Goal: Task Accomplishment & Management: Manage account settings

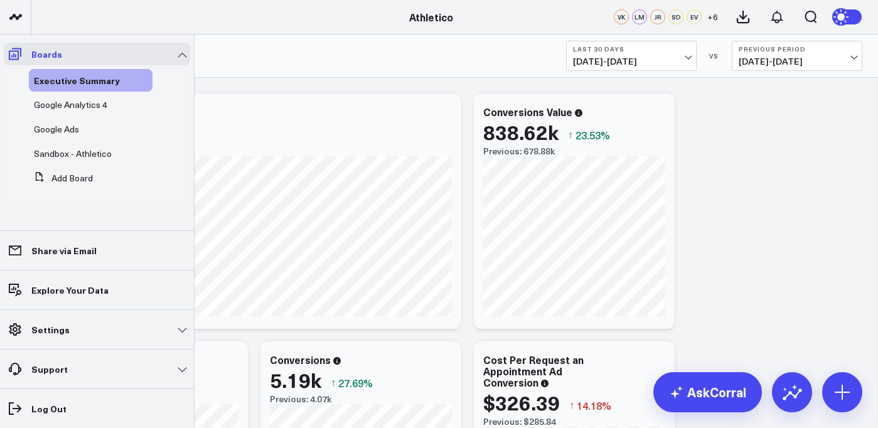
click at [21, 56] on icon at bounding box center [15, 54] width 13 height 12
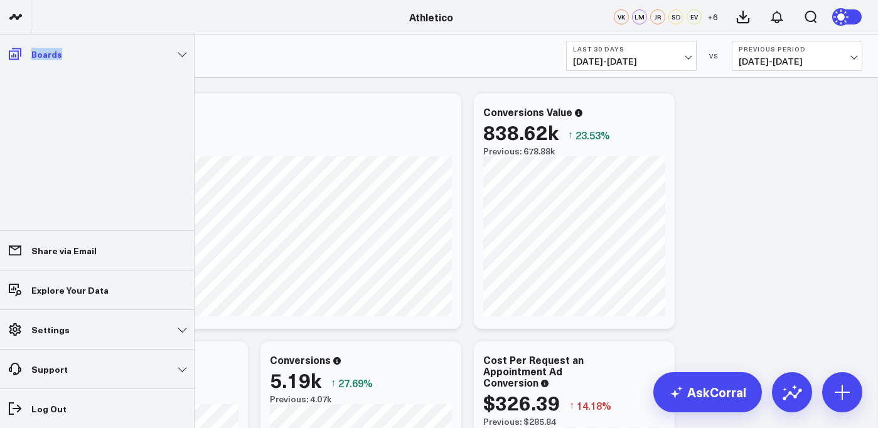
click at [21, 56] on icon at bounding box center [15, 54] width 13 height 12
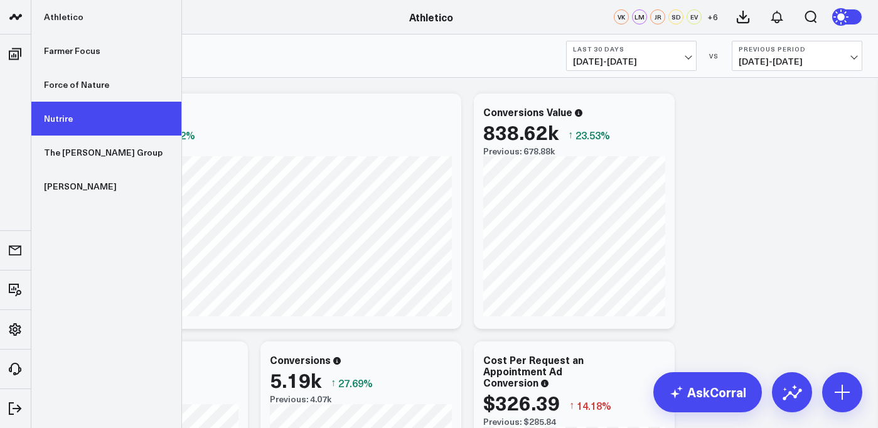
click at [85, 113] on link "Nutrire" at bounding box center [106, 119] width 150 height 34
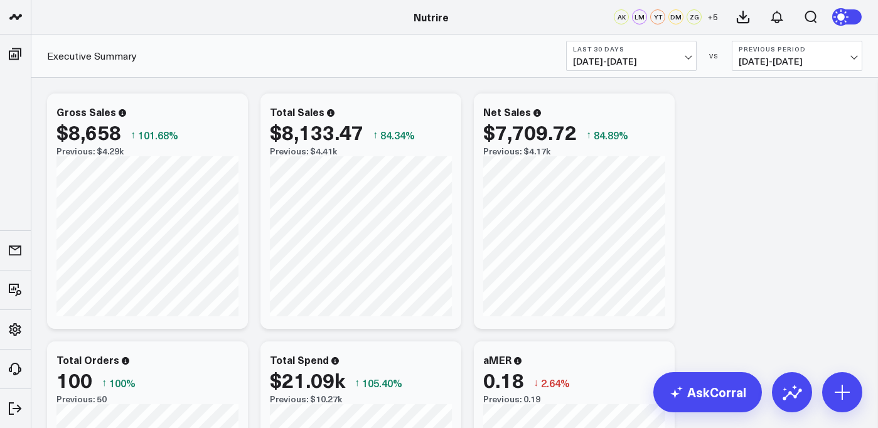
scroll to position [8, 0]
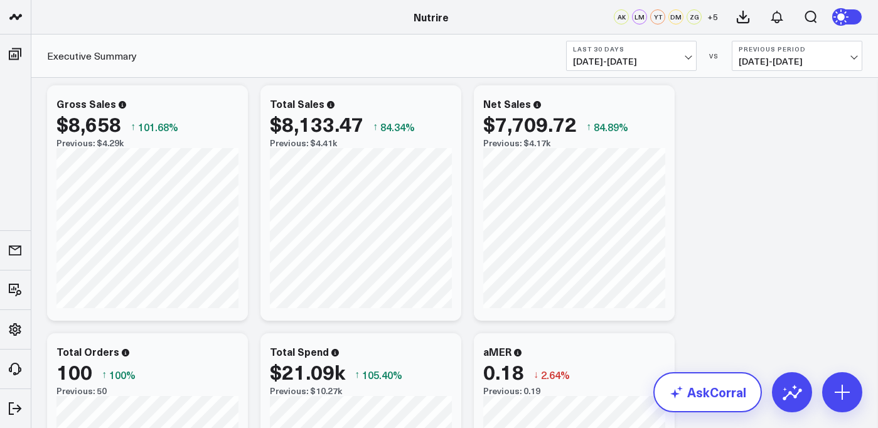
click at [683, 395] on icon at bounding box center [676, 392] width 15 height 15
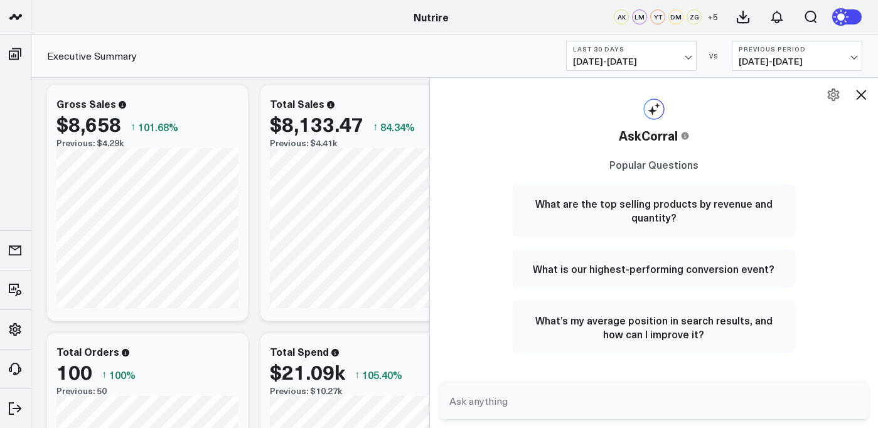
click at [549, 385] on form at bounding box center [654, 401] width 430 height 36
click at [540, 401] on textarea at bounding box center [643, 401] width 395 height 23
type textarea "what are my post engagement metrics"
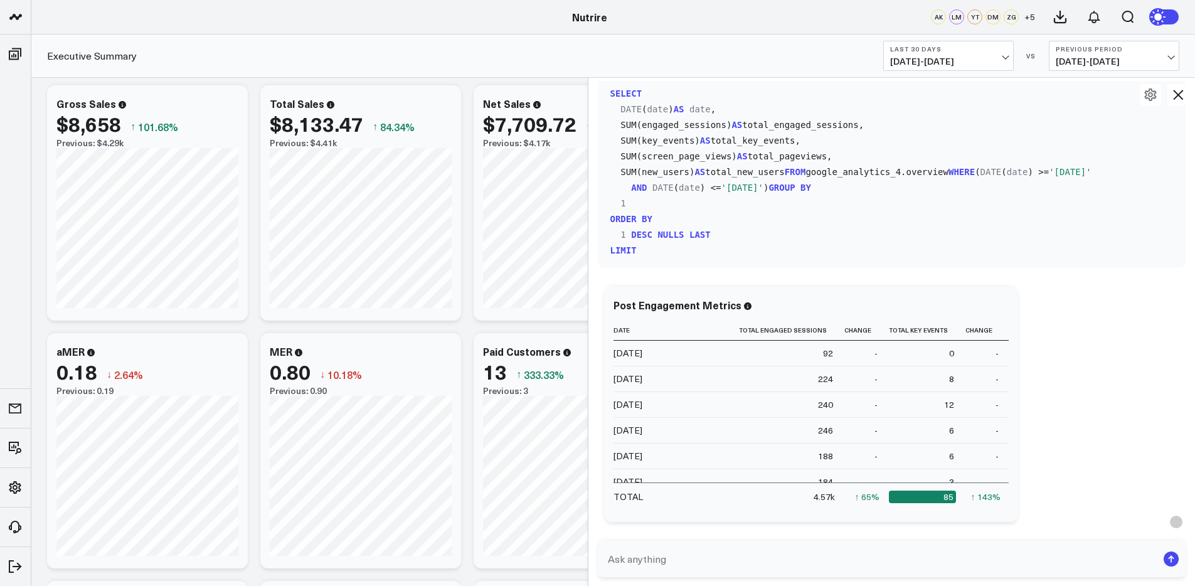
scroll to position [647, 0]
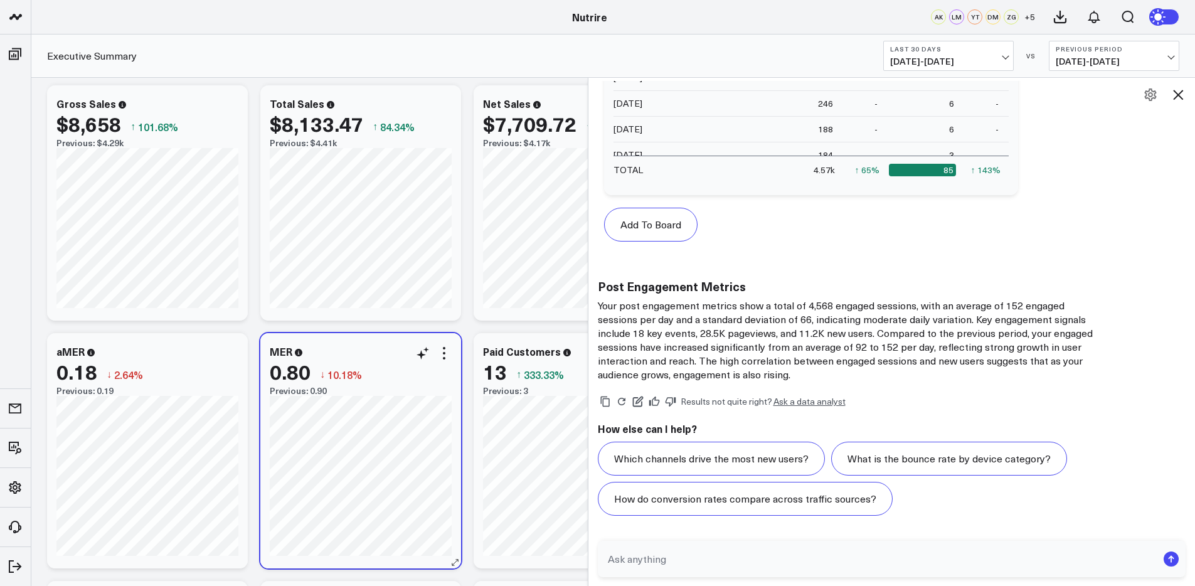
click at [453, 422] on div "MER 0.80 ↓ 10.18% Previous: 0.90" at bounding box center [360, 450] width 201 height 235
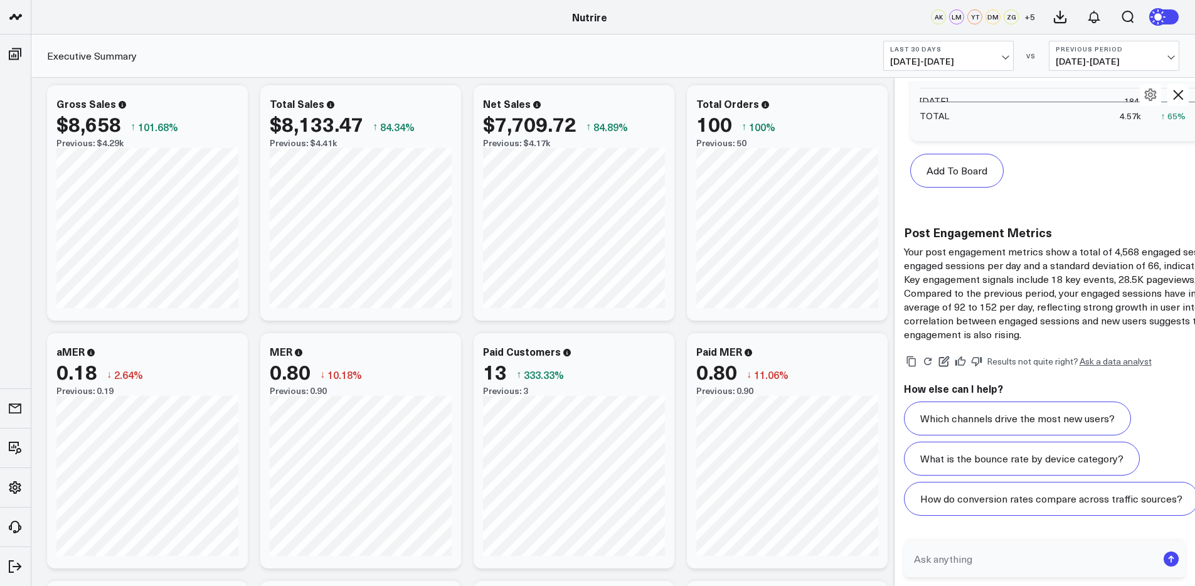
scroll to position [784, 0]
drag, startPoint x: 594, startPoint y: 265, endPoint x: 900, endPoint y: 288, distance: 306.4
click at [877, 288] on div at bounding box center [893, 331] width 6 height 509
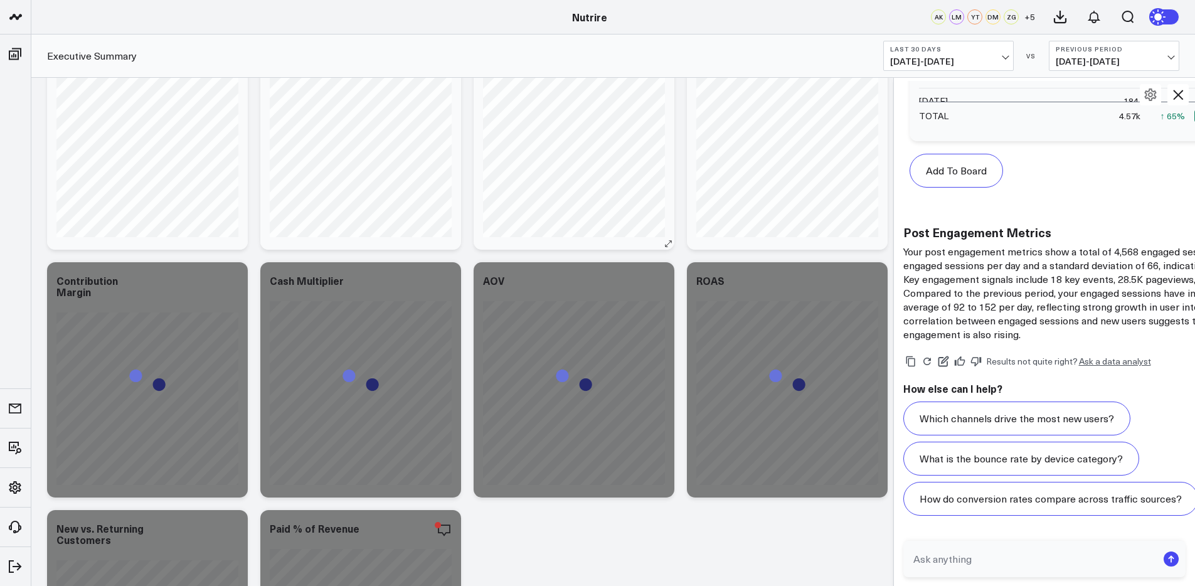
scroll to position [425, 0]
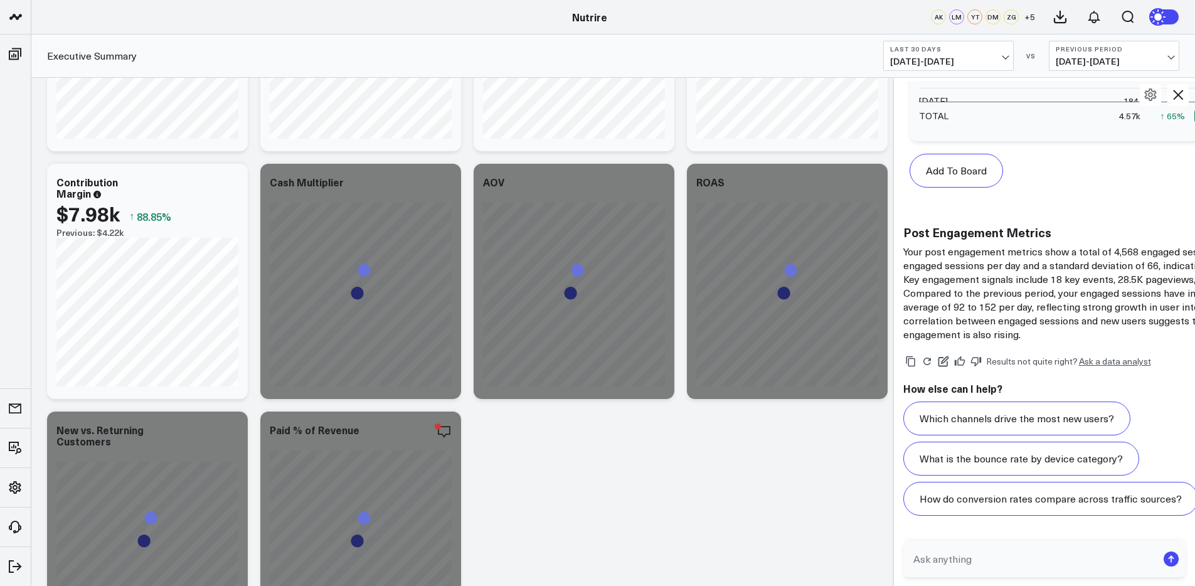
click at [877, 45] on b "Last 30 Days" at bounding box center [948, 49] width 117 height 8
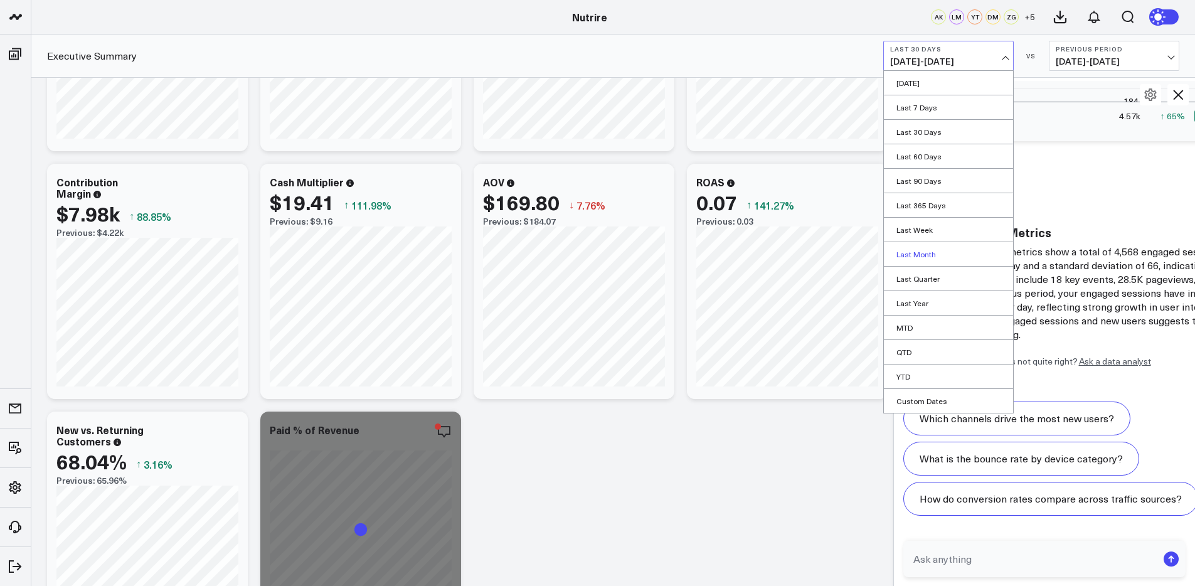
click at [877, 251] on link "Last Month" at bounding box center [948, 254] width 129 height 24
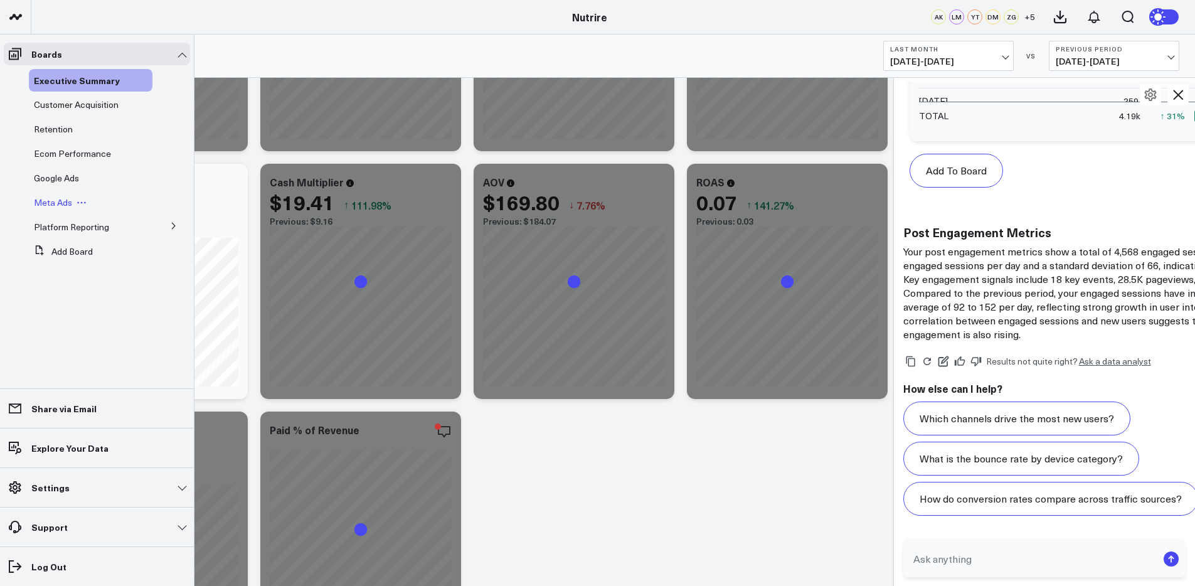
click at [59, 203] on span "Meta Ads" at bounding box center [53, 202] width 38 height 12
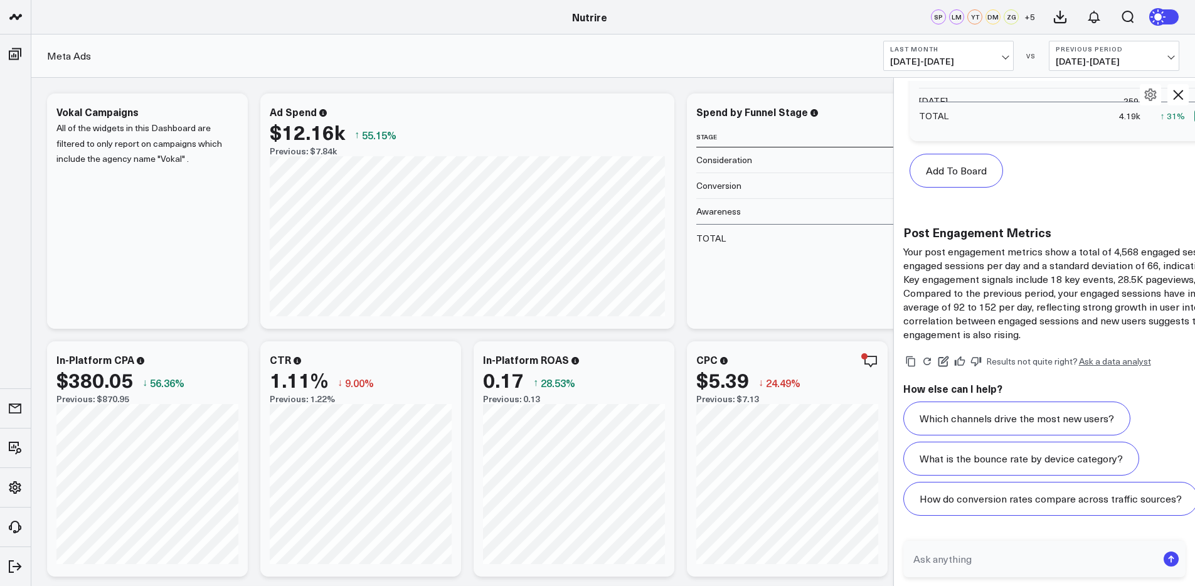
click at [877, 427] on textarea at bounding box center [1034, 559] width 248 height 23
type textarea "what is my meta post engagement metric"
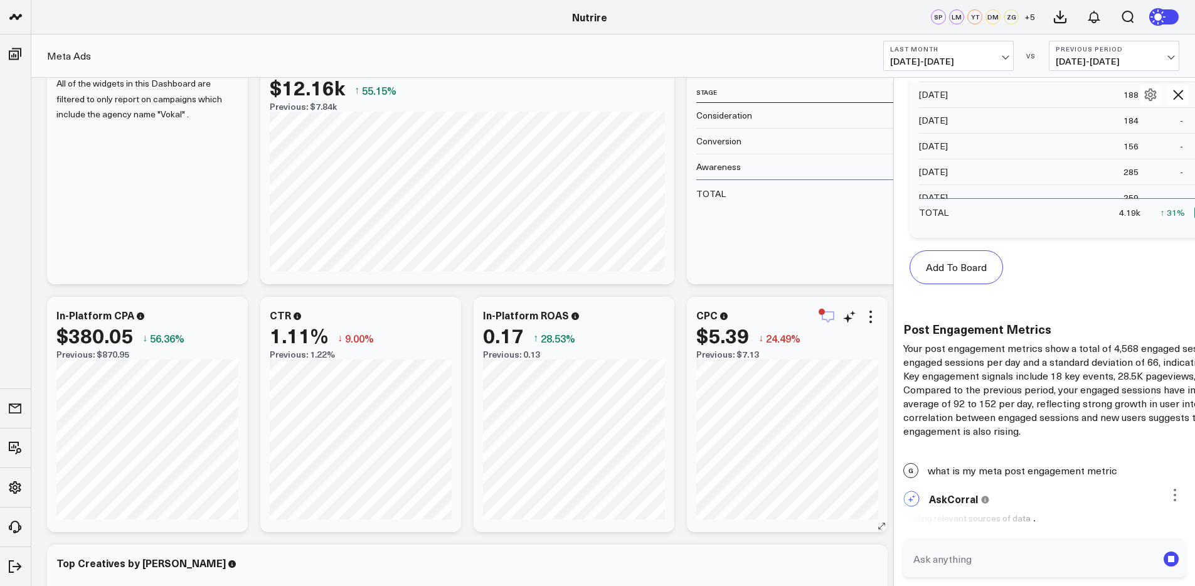
scroll to position [785, 0]
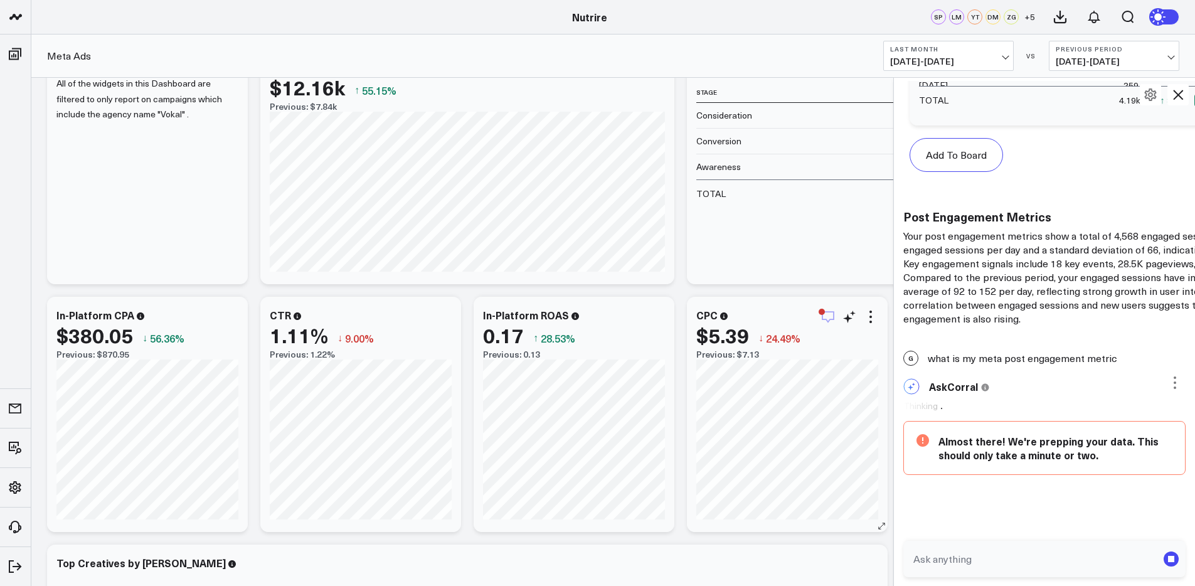
click at [830, 315] on icon "button" at bounding box center [828, 316] width 15 height 15
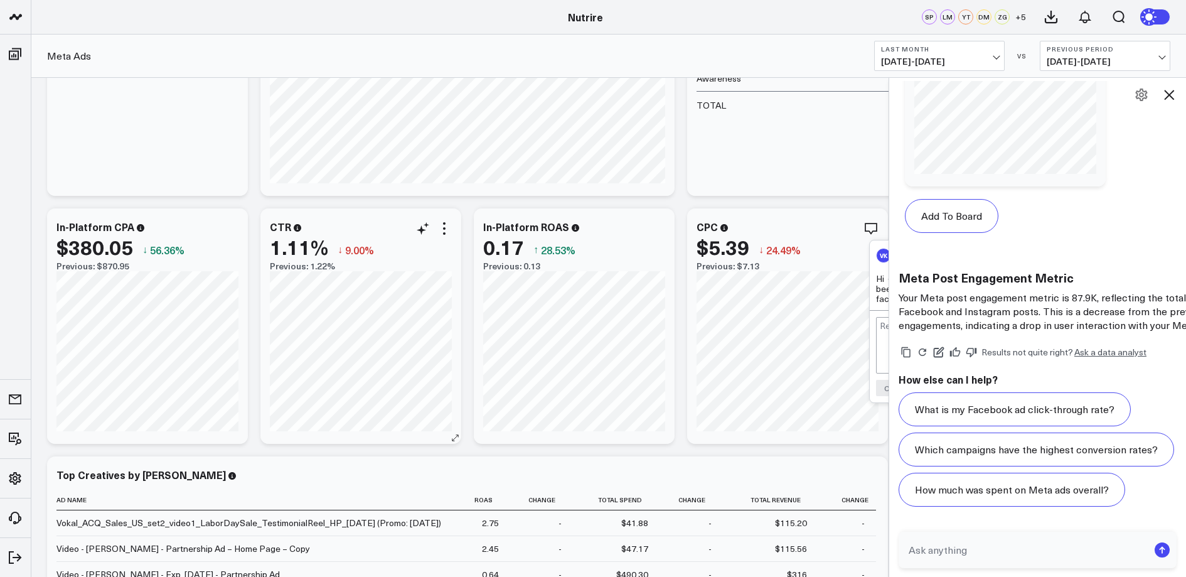
scroll to position [120, 0]
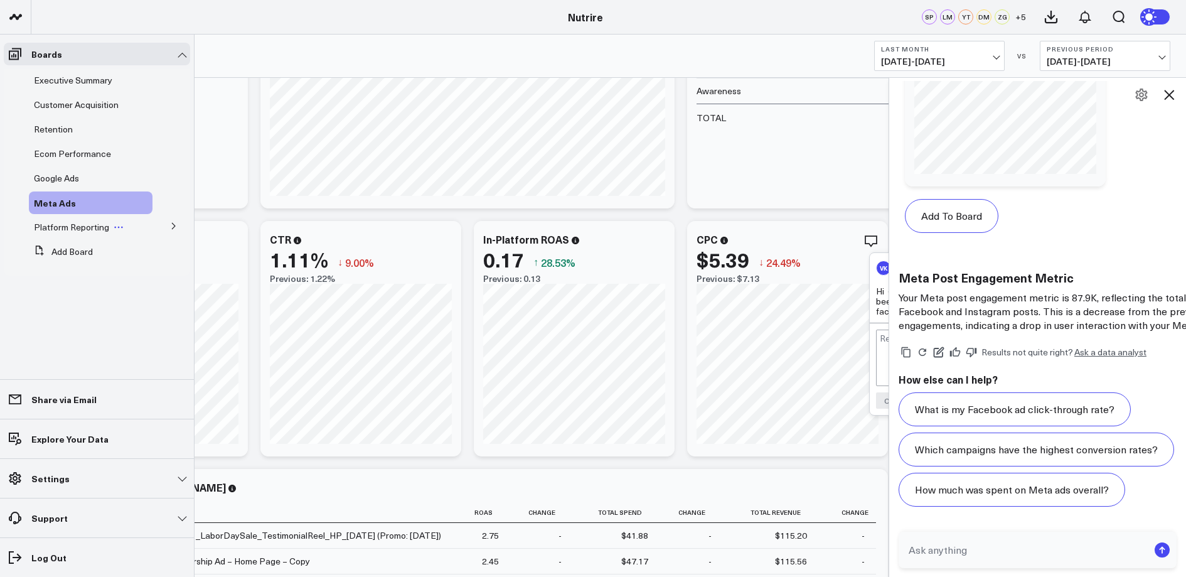
click at [120, 228] on icon at bounding box center [119, 227] width 10 height 10
click at [173, 226] on icon at bounding box center [174, 226] width 8 height 8
click at [173, 226] on icon at bounding box center [173, 225] width 8 height 8
click at [73, 156] on span "Ecom Performance" at bounding box center [72, 153] width 77 height 12
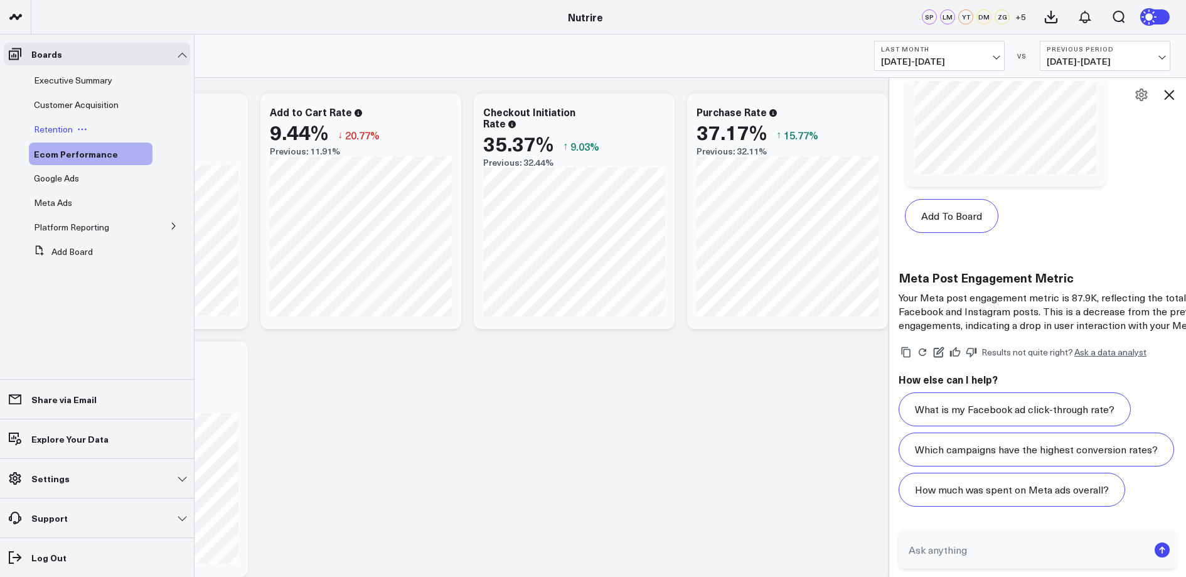
click at [60, 124] on span "Retention" at bounding box center [53, 129] width 39 height 12
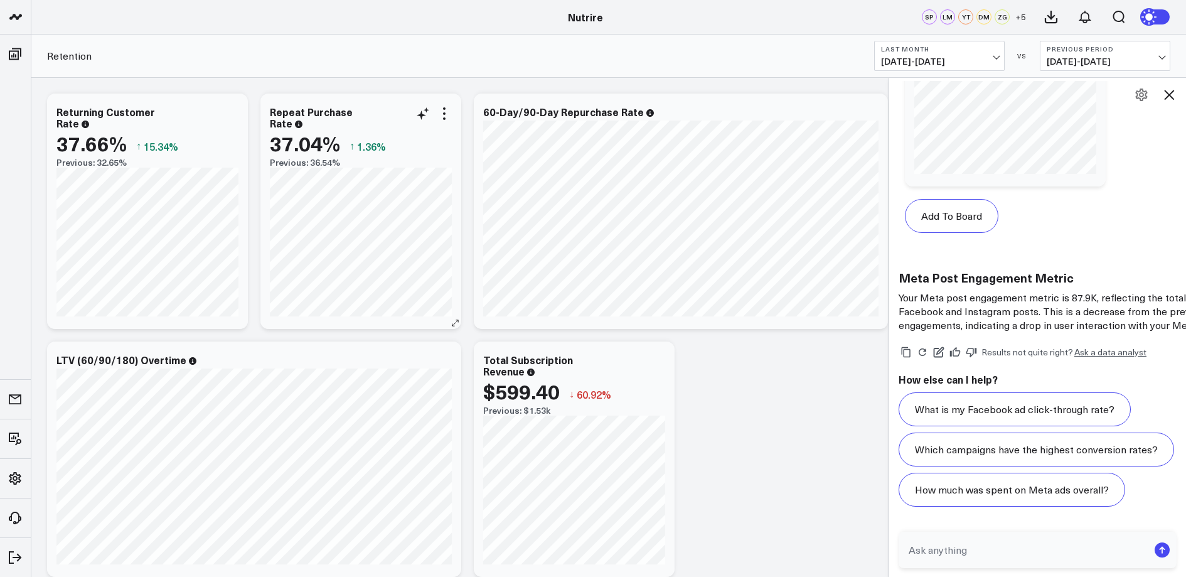
scroll to position [82, 0]
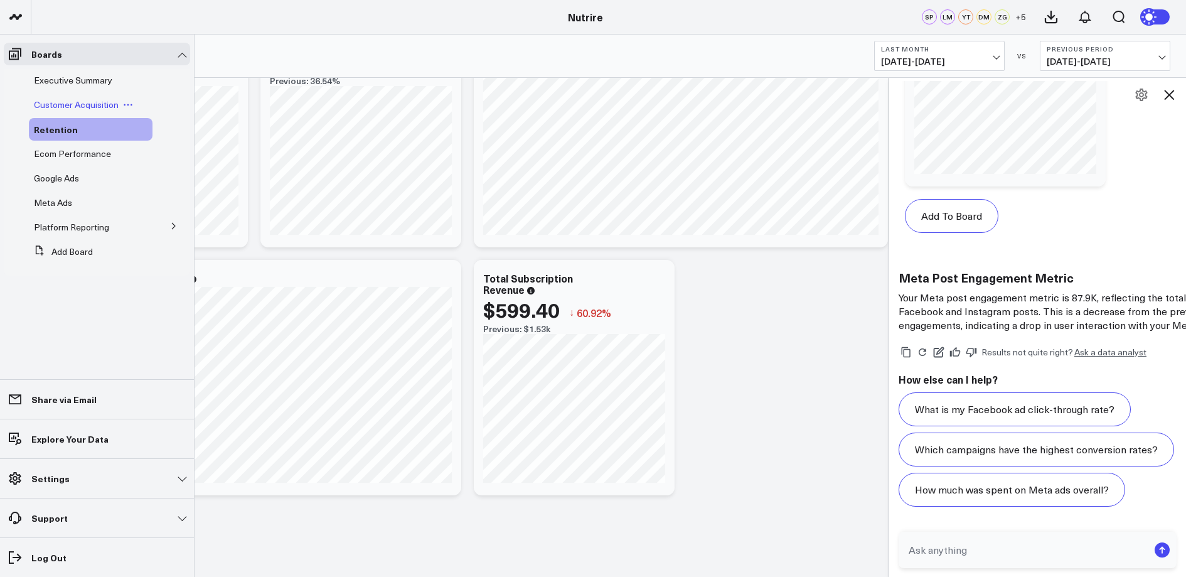
click at [62, 104] on span "Customer Acquisition" at bounding box center [76, 104] width 85 height 12
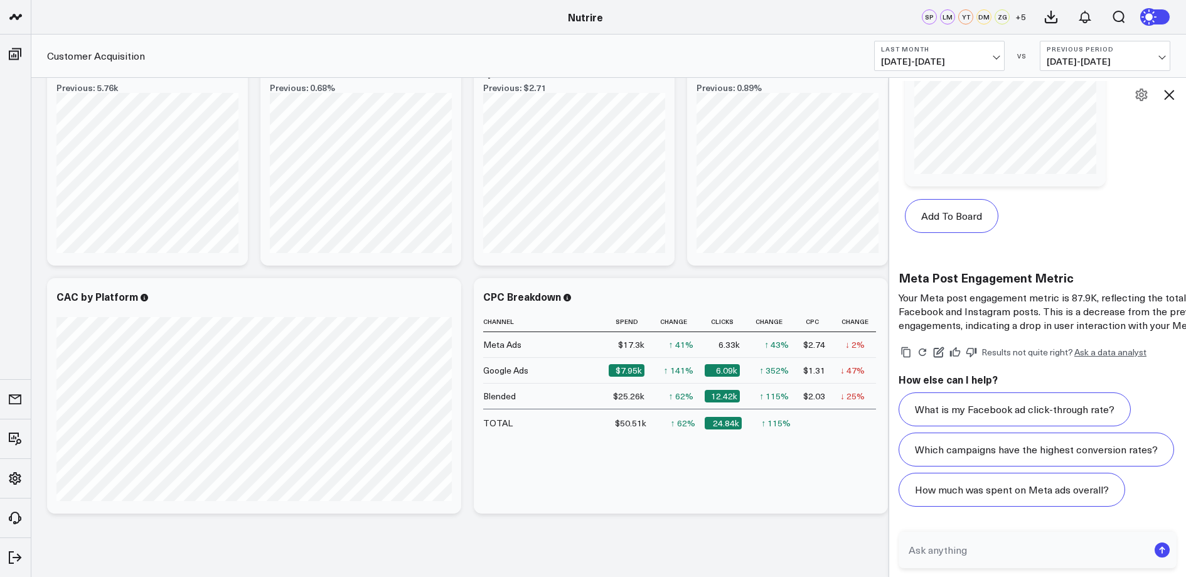
scroll to position [329, 0]
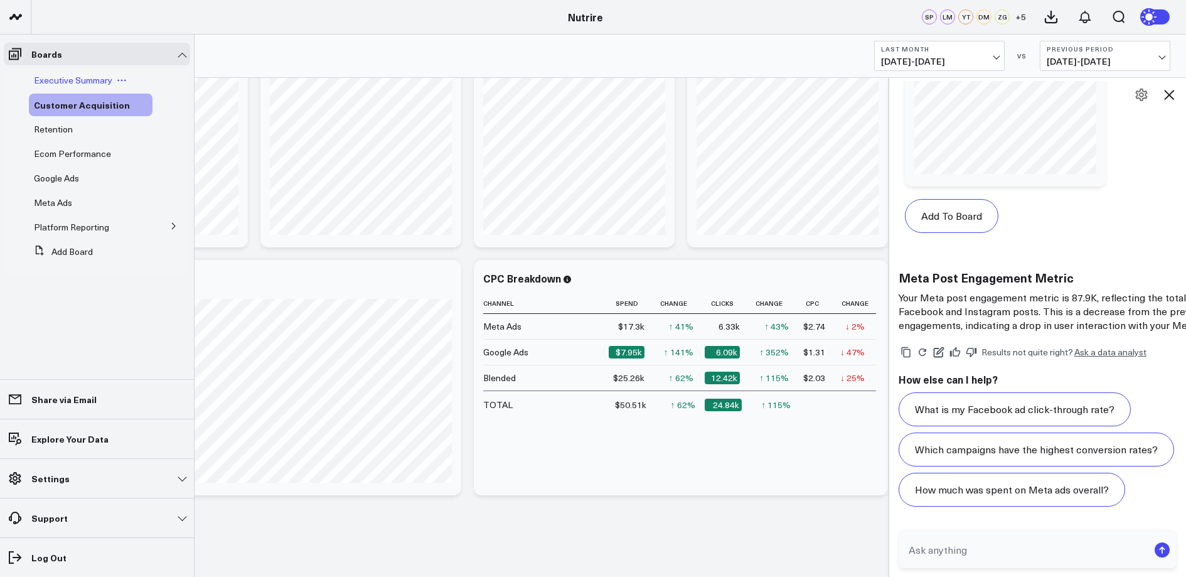
click at [59, 88] on div "Executive Summary" at bounding box center [91, 80] width 124 height 23
click at [82, 81] on span "Executive Summary" at bounding box center [73, 80] width 78 height 12
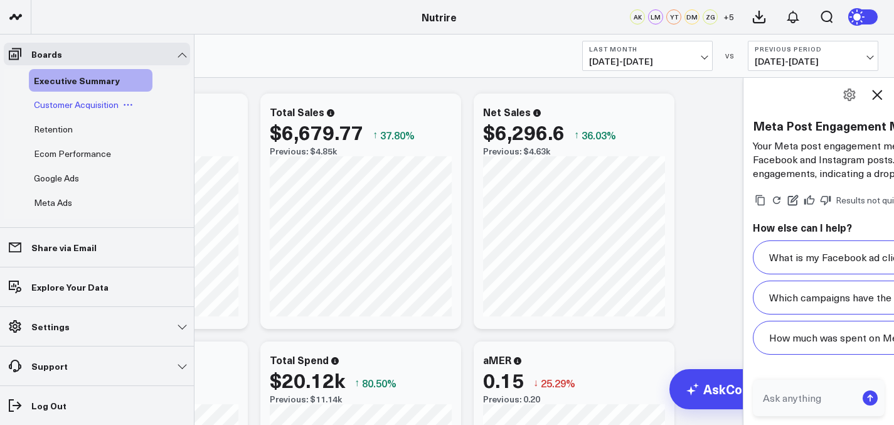
click at [43, 98] on span "Customer Acquisition" at bounding box center [76, 104] width 85 height 12
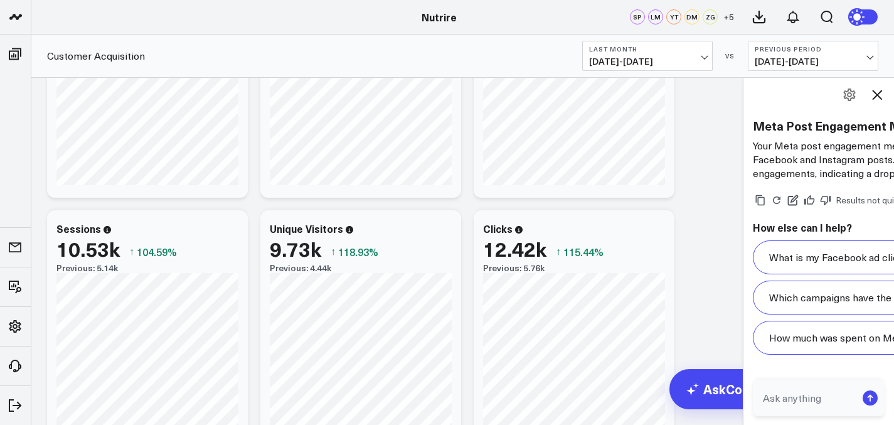
scroll to position [598, 0]
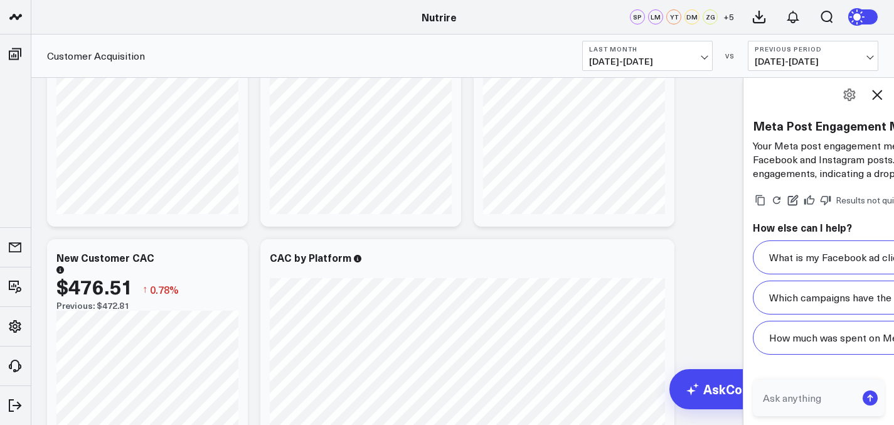
click at [792, 398] on textarea at bounding box center [808, 397] width 97 height 23
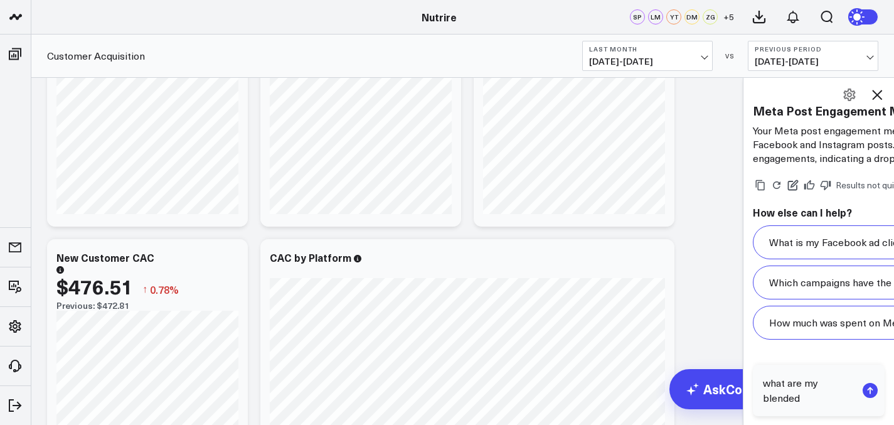
scroll to position [2837, 0]
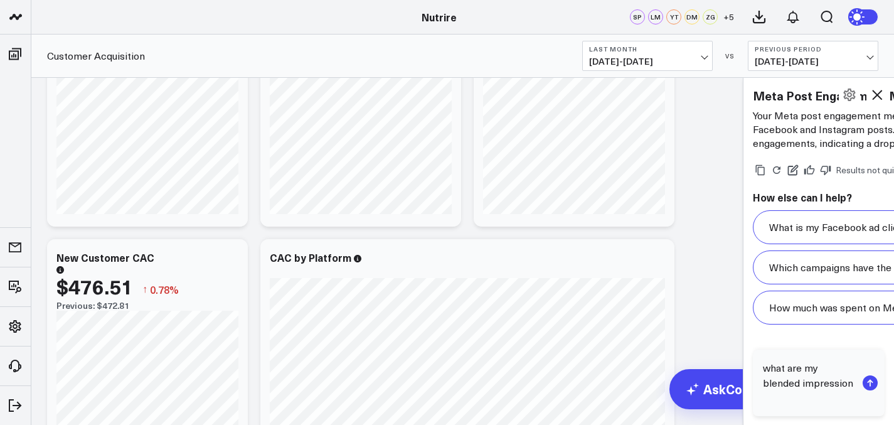
type textarea "what are my blended impressions"
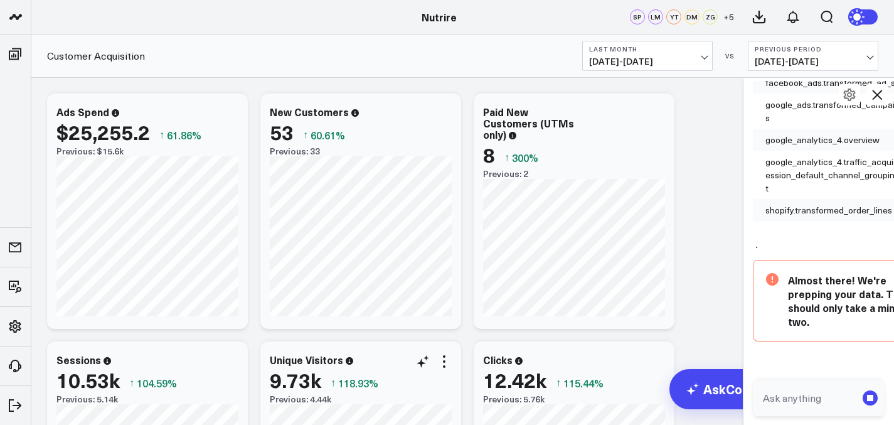
scroll to position [3136, 0]
click at [745, 301] on div "G what are my post engagement metrics AskCorral This feature is experimental, y…" at bounding box center [819, 251] width 152 height 348
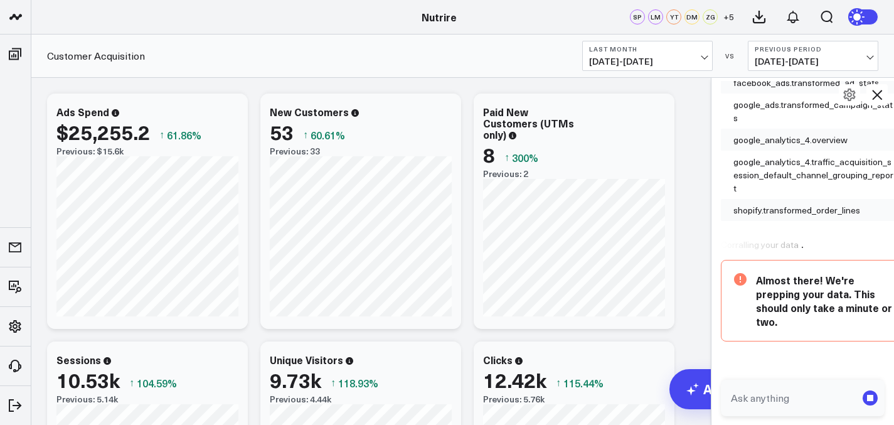
click at [714, 270] on div at bounding box center [711, 251] width 6 height 348
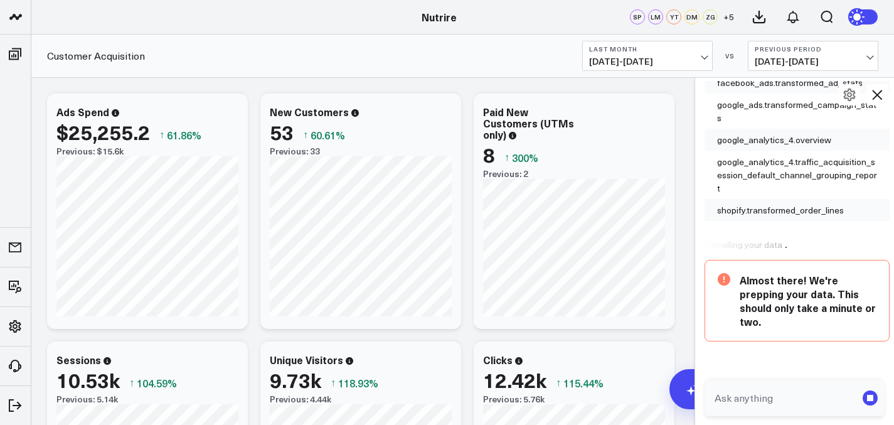
scroll to position [2896, 0]
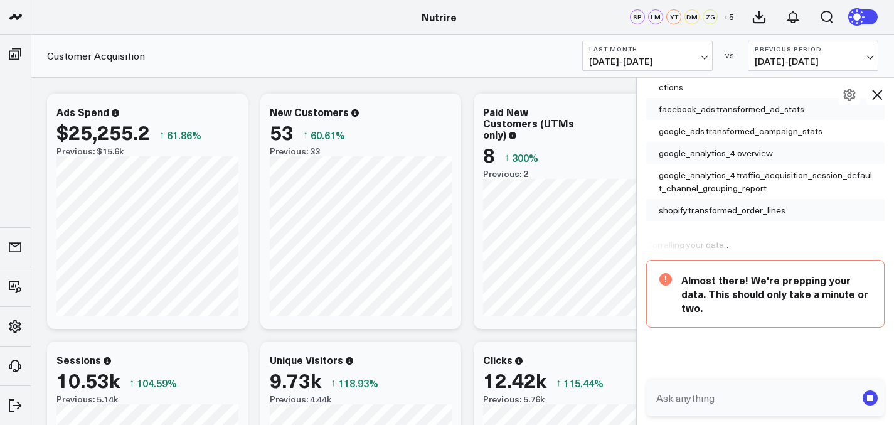
drag, startPoint x: 716, startPoint y: 270, endPoint x: 641, endPoint y: 272, distance: 75.3
click at [639, 272] on div at bounding box center [636, 251] width 6 height 348
click at [386, 73] on div "Customer Acquisition Last Month 08/01/25 - 08/31/25 VS Previous Period 07/01/25…" at bounding box center [462, 56] width 863 height 43
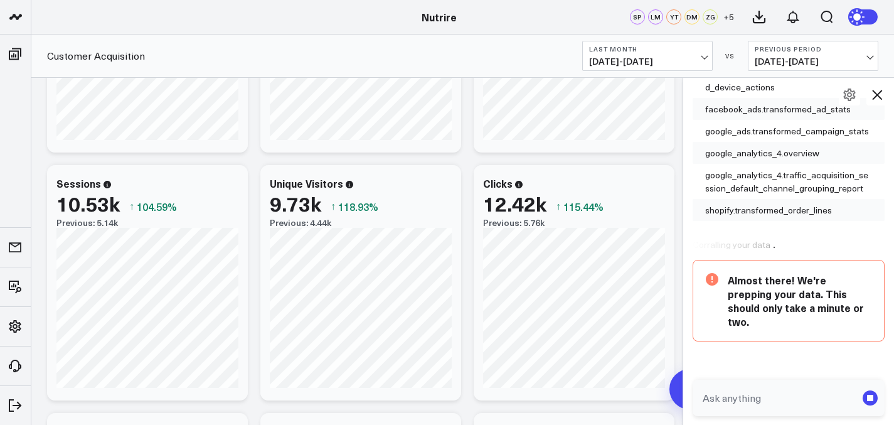
scroll to position [3096, 0]
drag, startPoint x: 639, startPoint y: 212, endPoint x: 684, endPoint y: 216, distance: 45.3
click at [685, 215] on div at bounding box center [682, 251] width 6 height 348
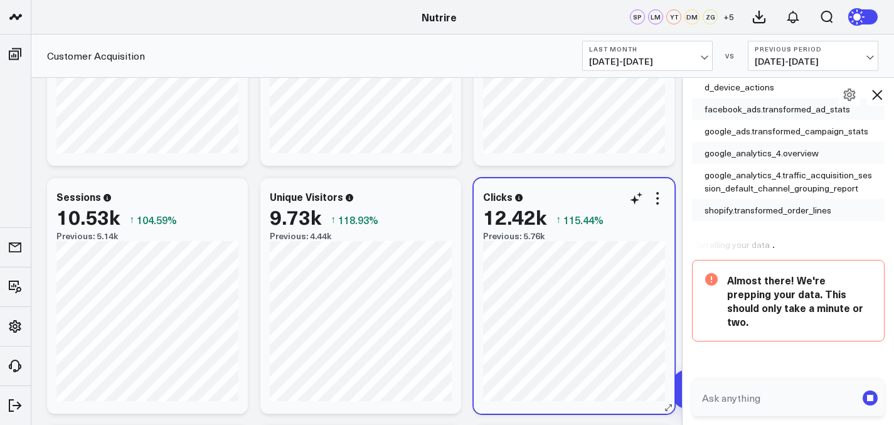
click at [527, 198] on div "Clicks" at bounding box center [574, 196] width 182 height 11
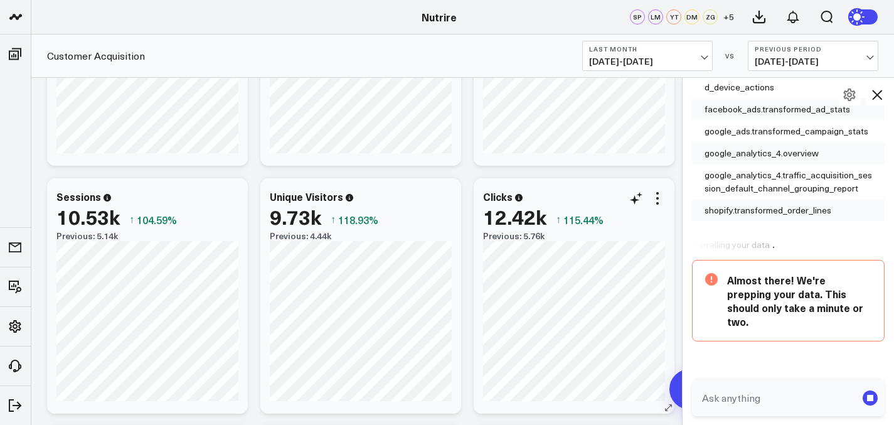
click at [519, 198] on icon at bounding box center [519, 198] width 8 height 8
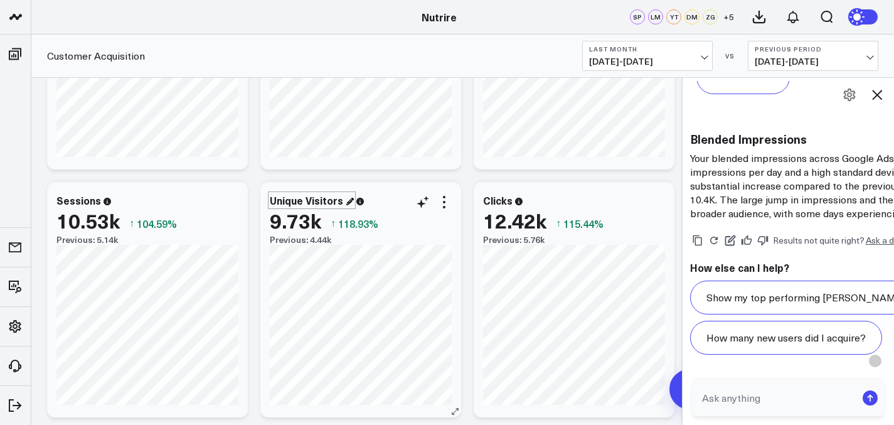
scroll to position [0, 0]
click at [752, 397] on textarea at bounding box center [778, 397] width 158 height 23
type textarea "what is my blended cpm"
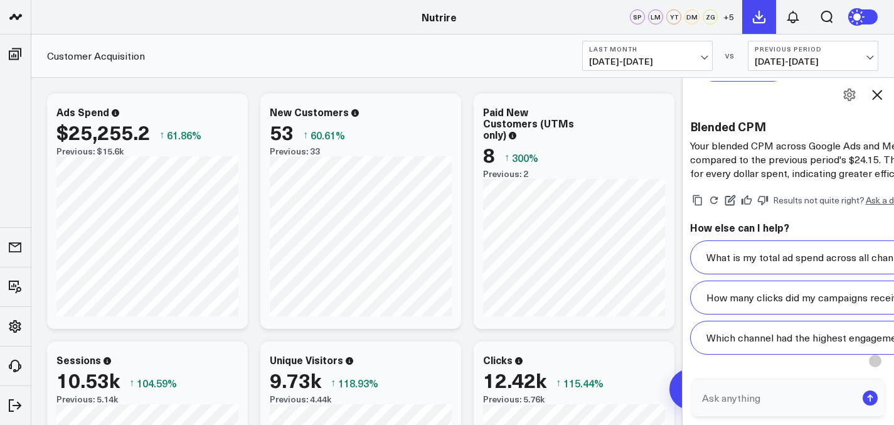
scroll to position [5606, 2]
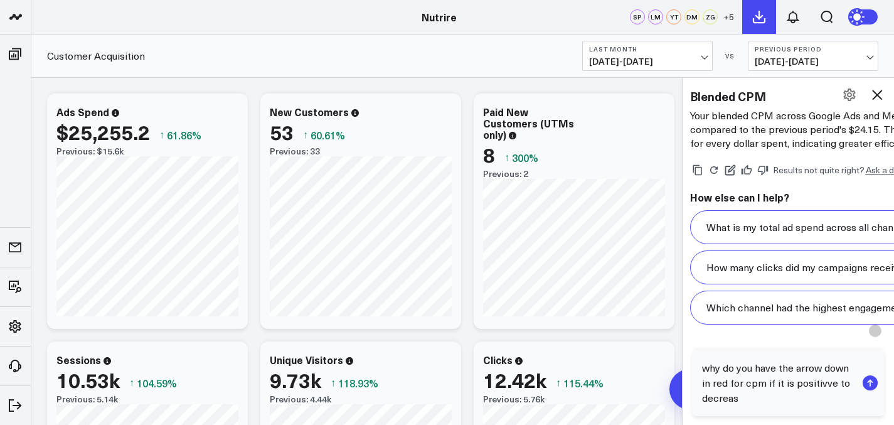
type textarea "why do you have the arrow down in red for cpm if it is positivve to decrease"
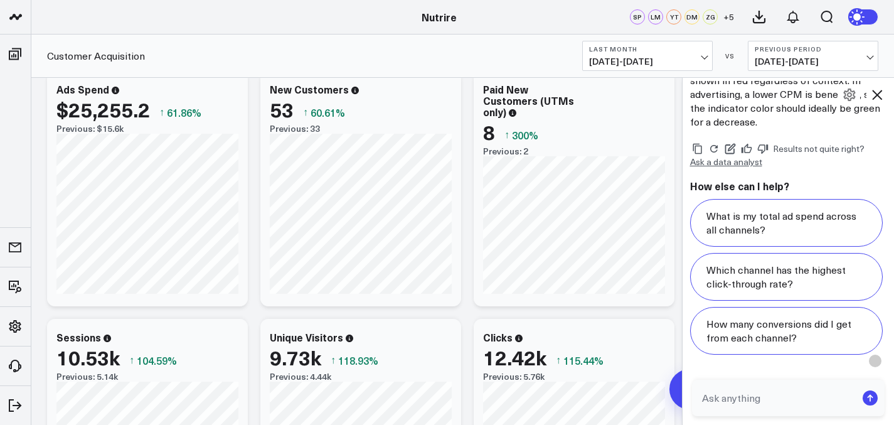
scroll to position [0, 0]
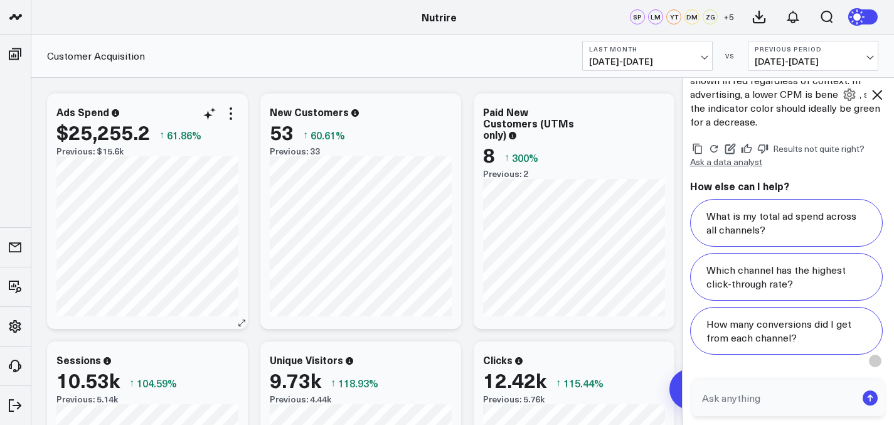
click at [117, 154] on div "Previous: $15.6k" at bounding box center [147, 151] width 182 height 10
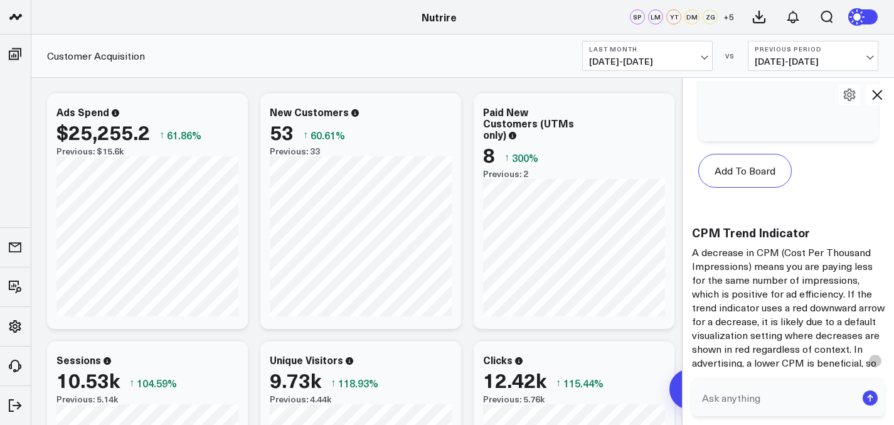
click at [875, 97] on icon at bounding box center [877, 95] width 10 height 10
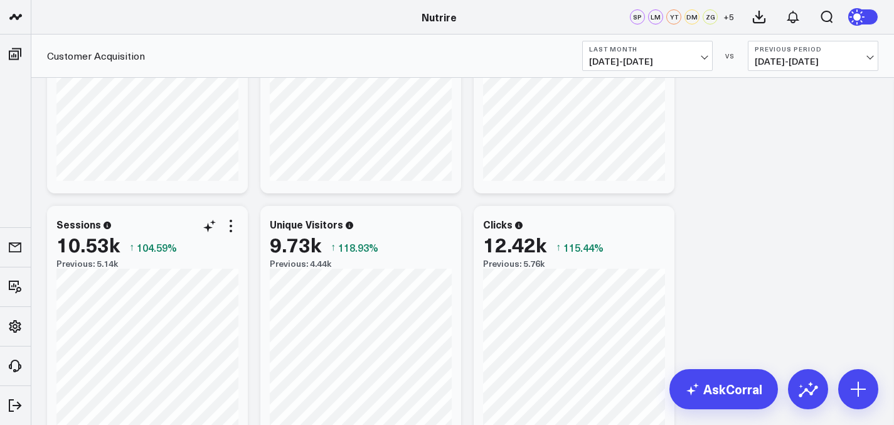
scroll to position [235, 0]
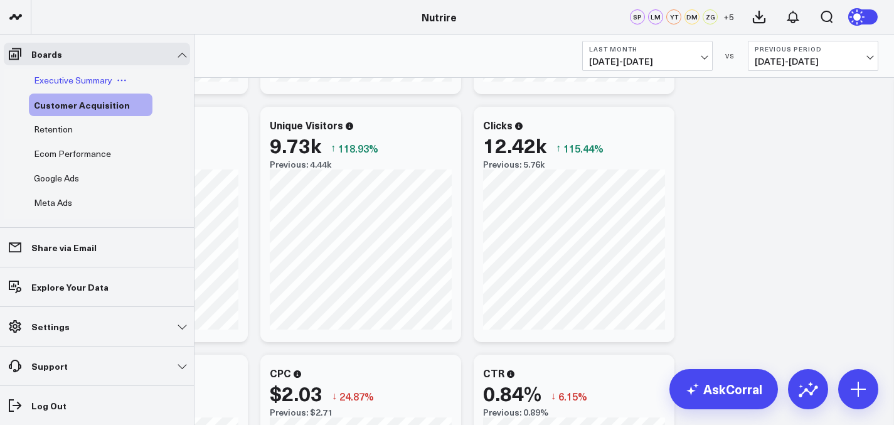
click at [41, 77] on span "Executive Summary" at bounding box center [73, 80] width 78 height 12
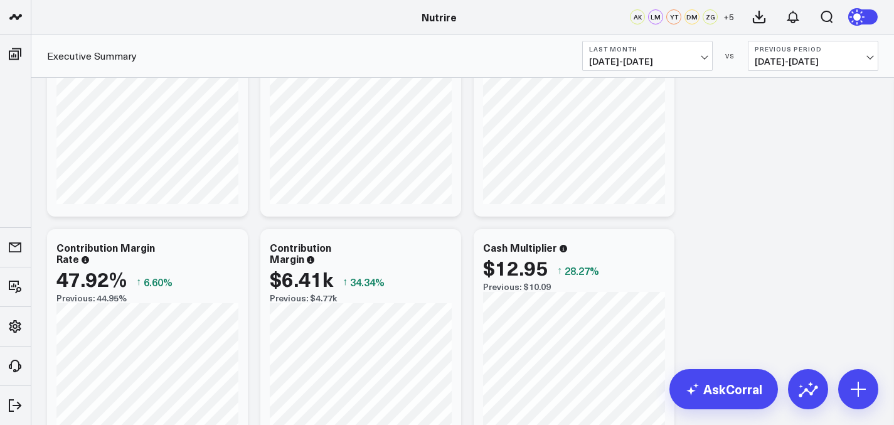
scroll to position [849, 0]
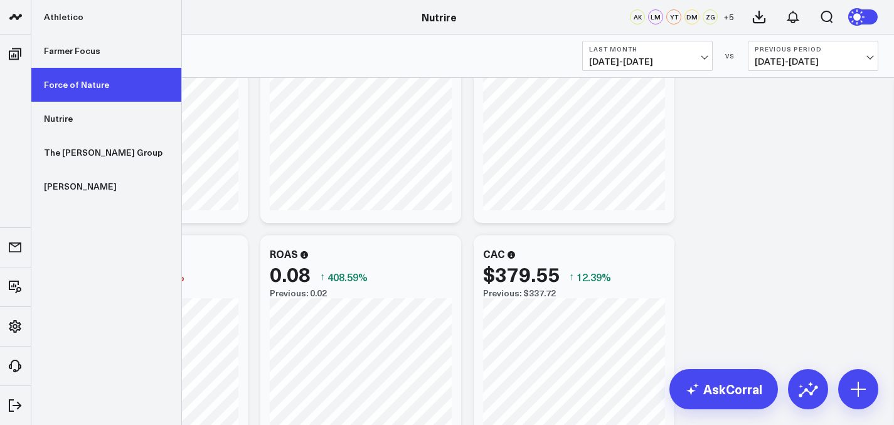
click at [80, 76] on link "Force of Nature" at bounding box center [106, 85] width 150 height 34
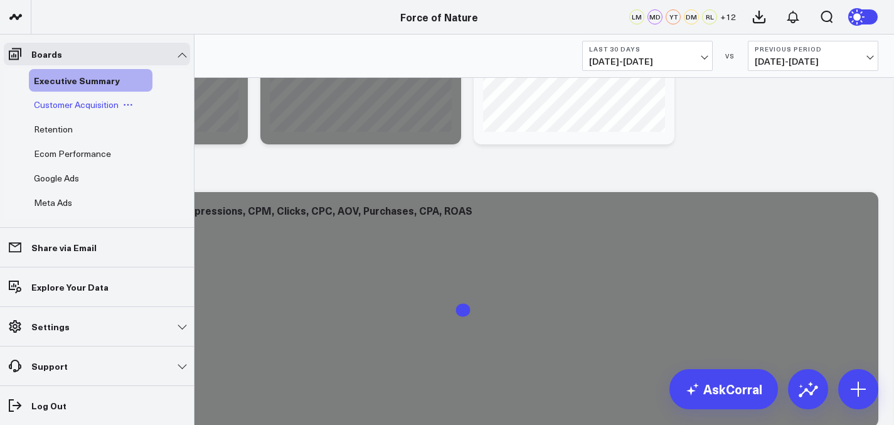
scroll to position [1508, 0]
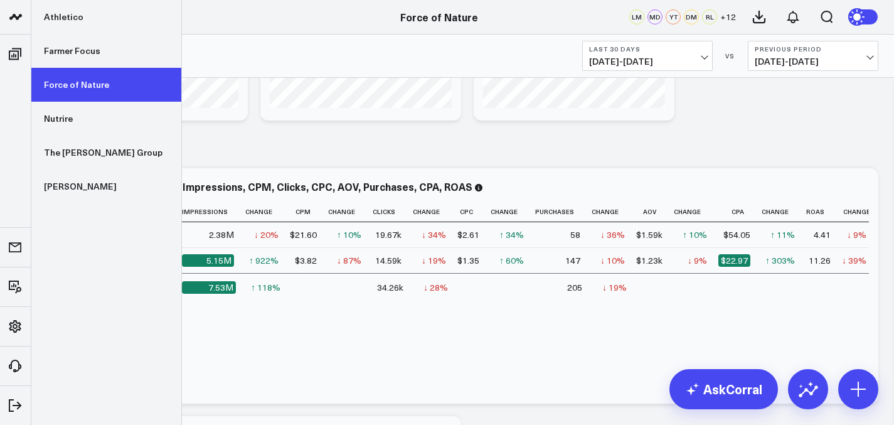
click at [69, 82] on link "Force of Nature" at bounding box center [106, 85] width 150 height 34
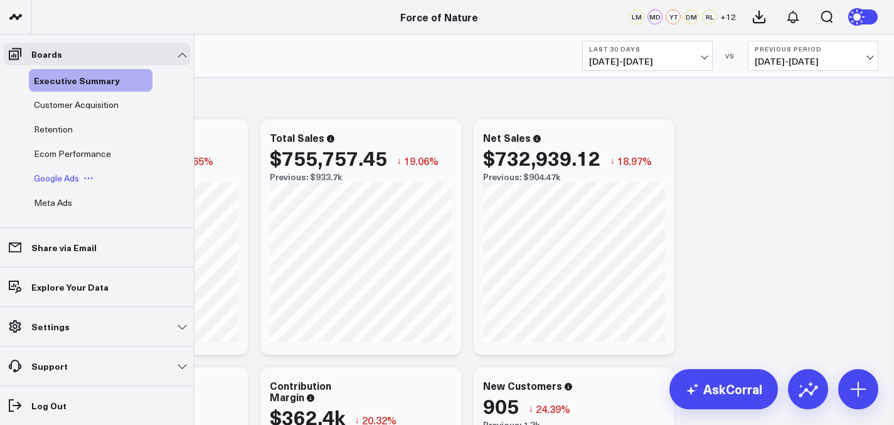
click at [62, 176] on span "Google Ads" at bounding box center [56, 178] width 45 height 12
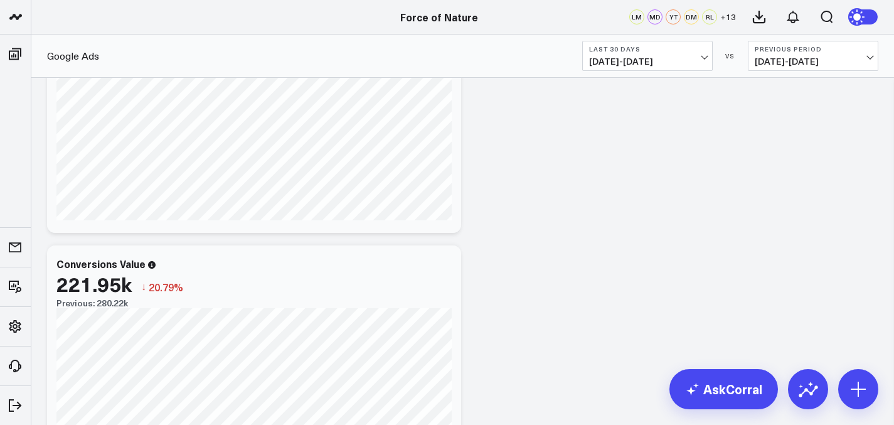
scroll to position [755, 0]
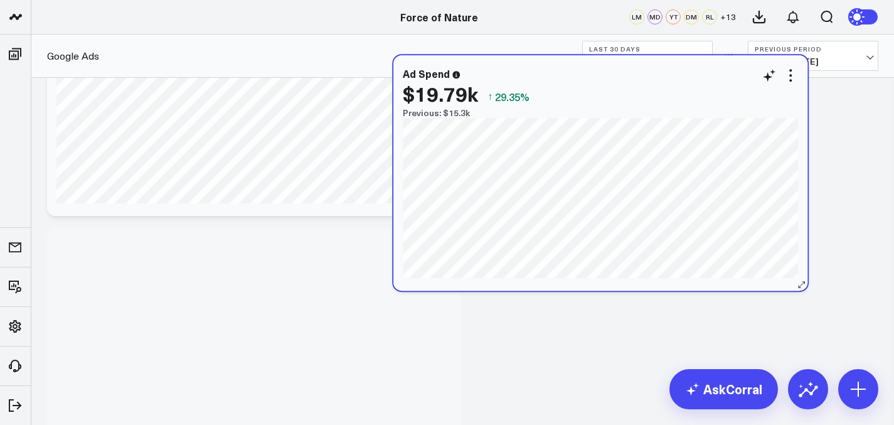
drag, startPoint x: 286, startPoint y: 220, endPoint x: 658, endPoint y: 55, distance: 406.9
click at [658, 82] on div "$19.79k ↑ 29.35%" at bounding box center [600, 93] width 395 height 23
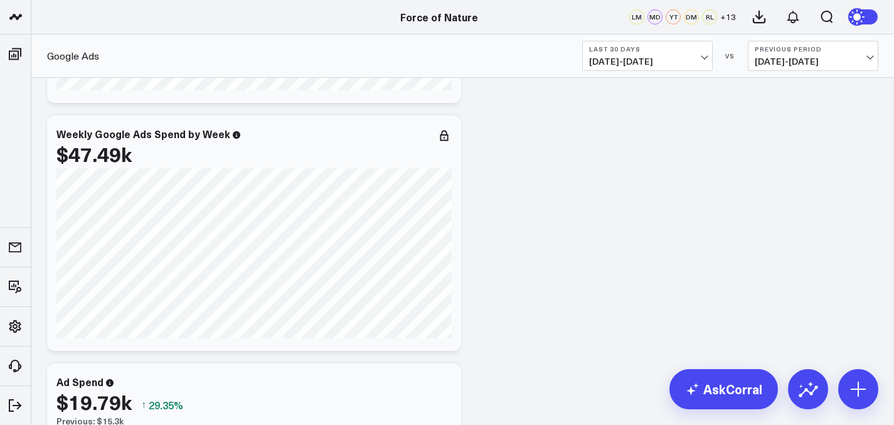
scroll to position [470, 0]
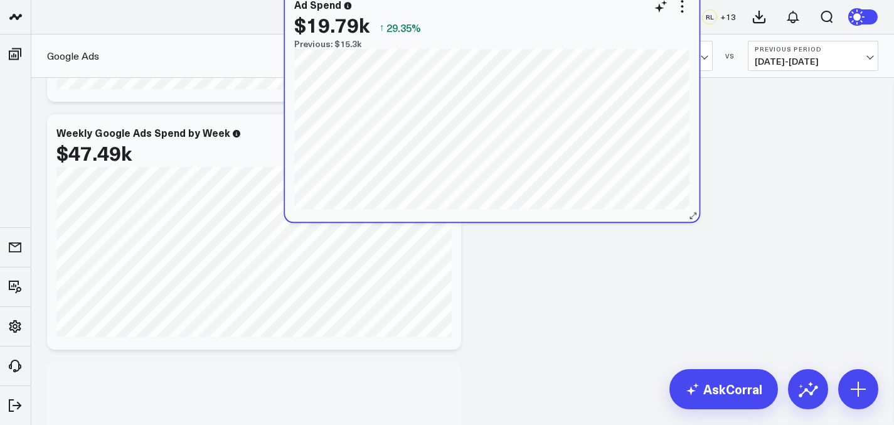
drag, startPoint x: 247, startPoint y: 396, endPoint x: 498, endPoint y: 1, distance: 468.1
click at [498, 13] on div "$19.79k ↑ 29.35%" at bounding box center [491, 24] width 395 height 23
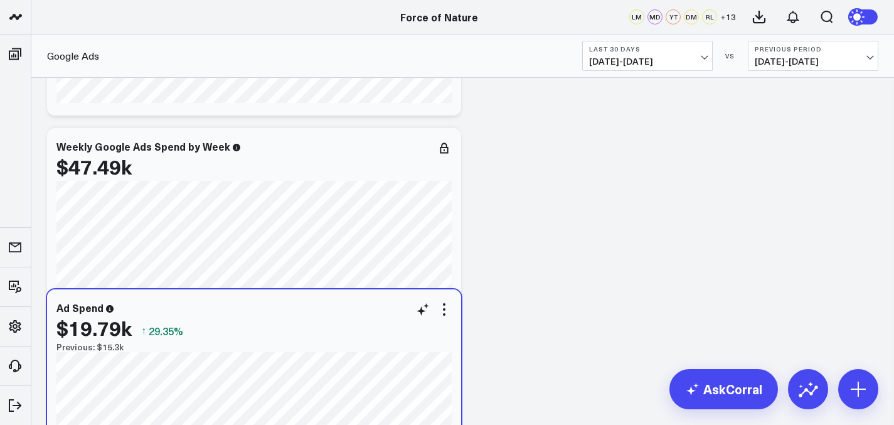
scroll to position [462, 0]
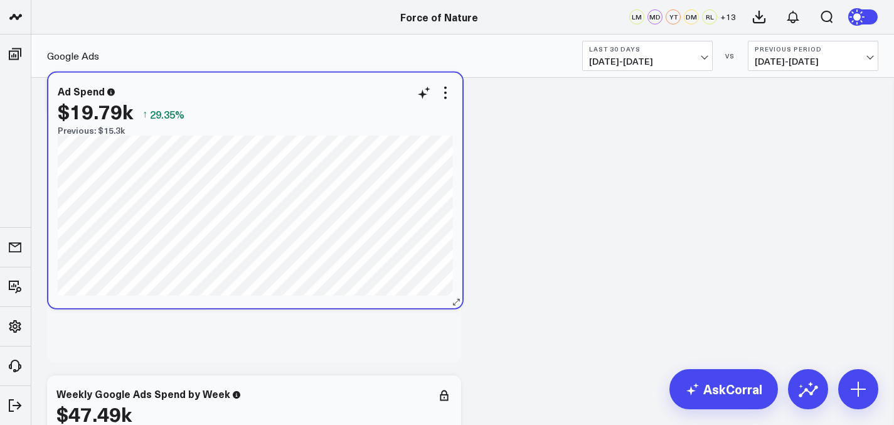
drag, startPoint x: 279, startPoint y: 404, endPoint x: 280, endPoint y: 117, distance: 286.7
click at [280, 117] on div "Ad Spend $19.79k ↑ 29.35% Previous: $15.3k" at bounding box center [255, 110] width 395 height 50
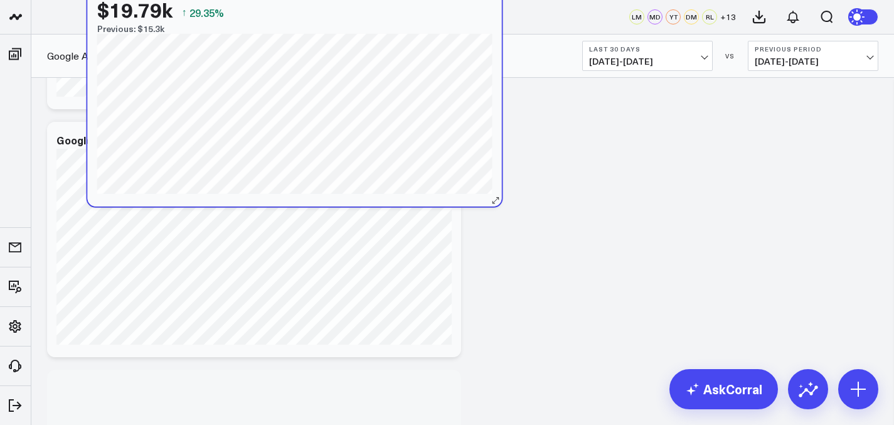
scroll to position [215, 0]
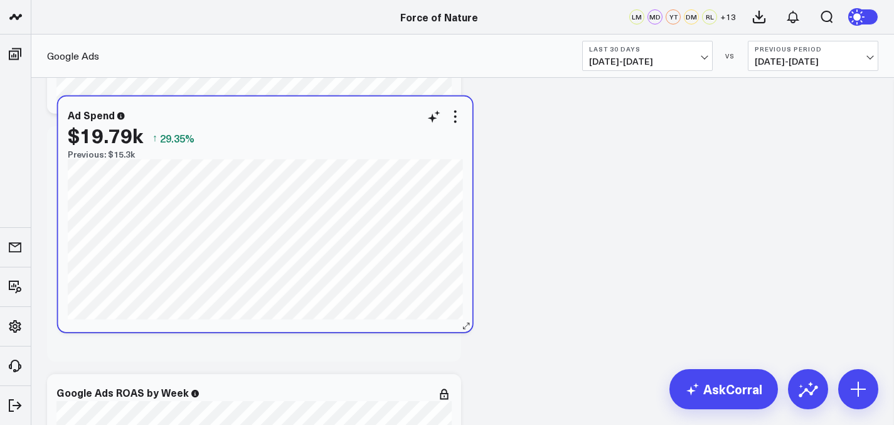
drag, startPoint x: 236, startPoint y: 343, endPoint x: 250, endPoint y: 141, distance: 201.8
click at [250, 141] on div "$19.79k ↑ 29.35% Previous: $15.3k" at bounding box center [265, 142] width 395 height 36
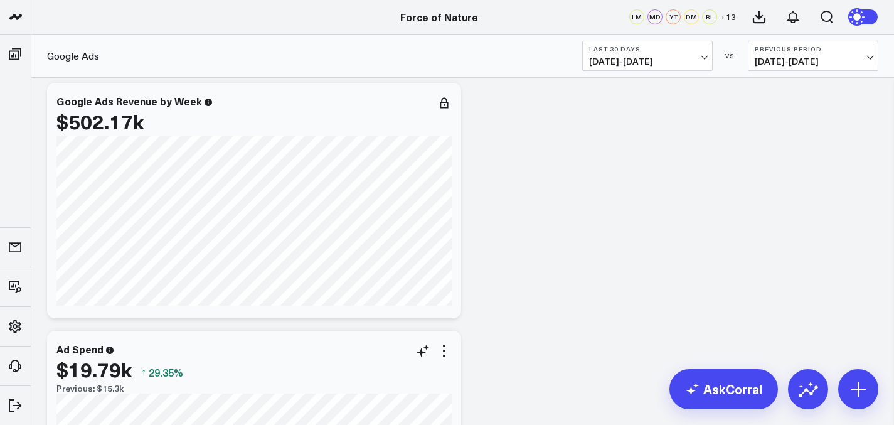
scroll to position [17, 0]
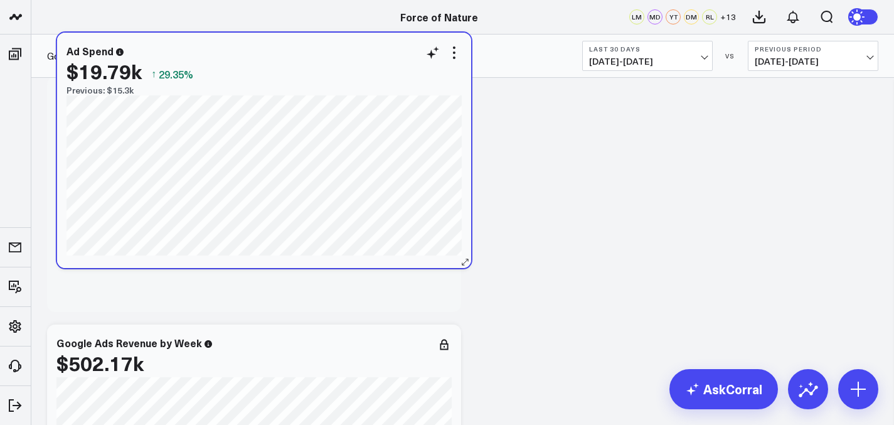
click at [219, 114] on div "Ad Spend $19.79k ↑ 29.35% Previous: $15.3k [#fff fontSize:14px lineHeight:16px]…" at bounding box center [264, 150] width 414 height 235
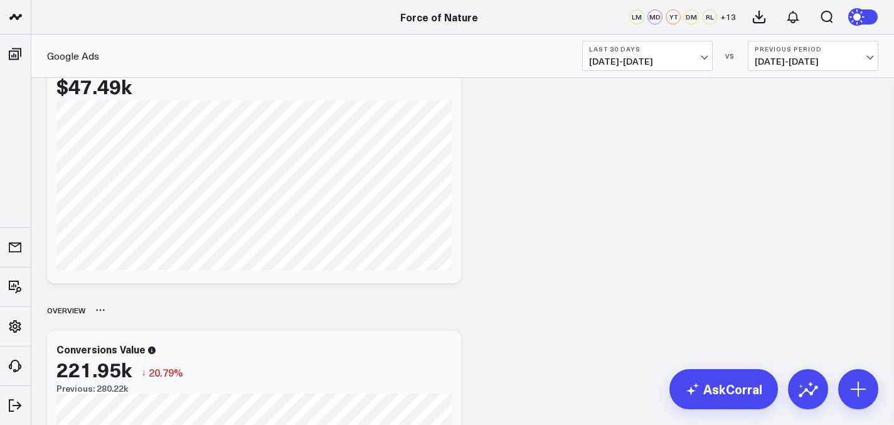
scroll to position [701, 0]
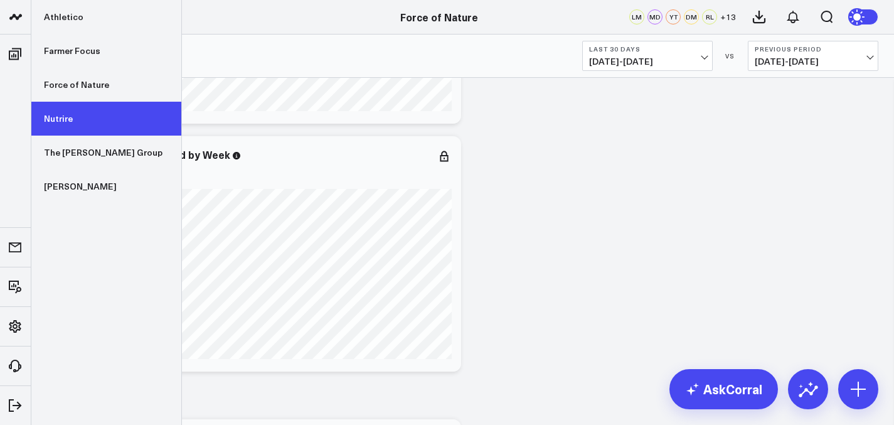
click at [78, 114] on link "Nutrire" at bounding box center [106, 119] width 150 height 34
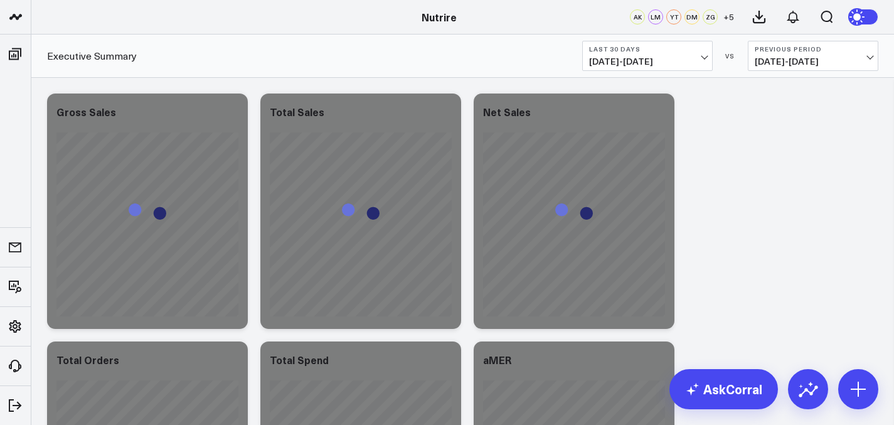
click at [664, 63] on span "08/05/25 - 09/03/25" at bounding box center [647, 61] width 117 height 10
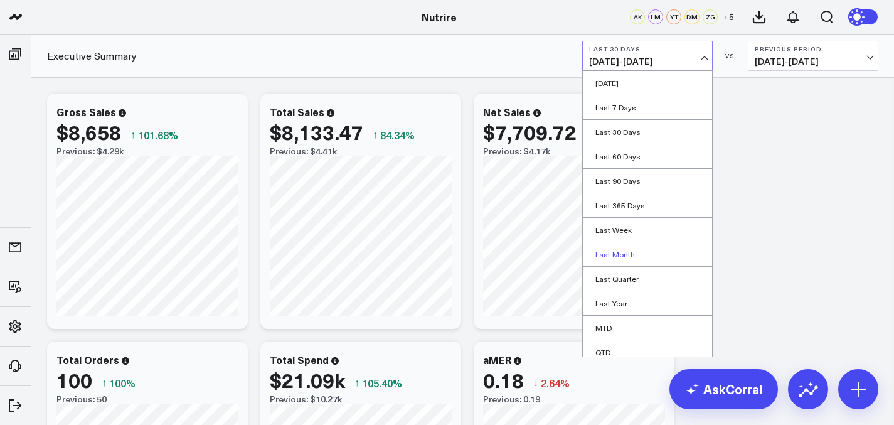
click at [632, 249] on link "Last Month" at bounding box center [647, 254] width 129 height 24
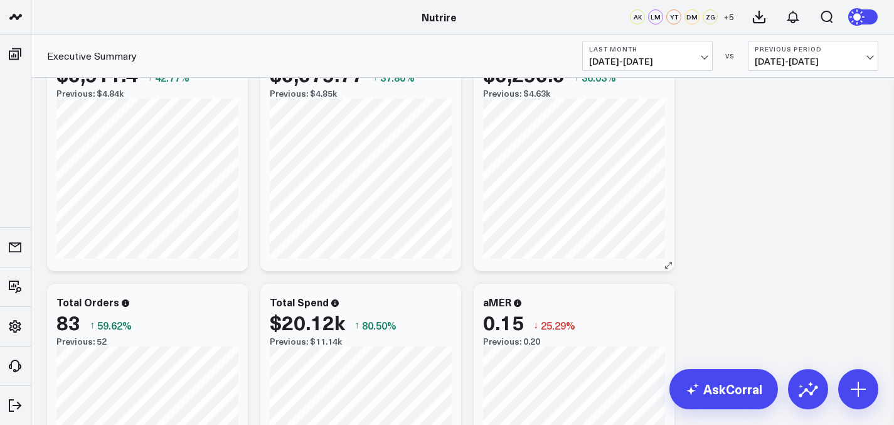
scroll to position [69, 0]
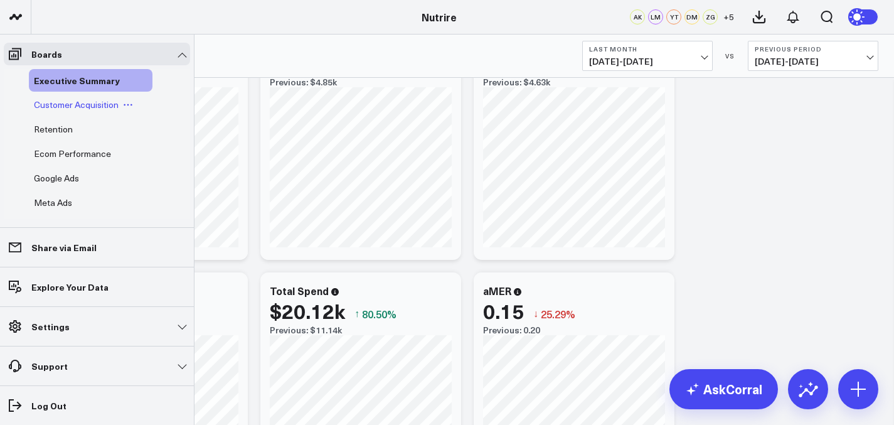
click at [58, 105] on span "Customer Acquisition" at bounding box center [76, 104] width 85 height 12
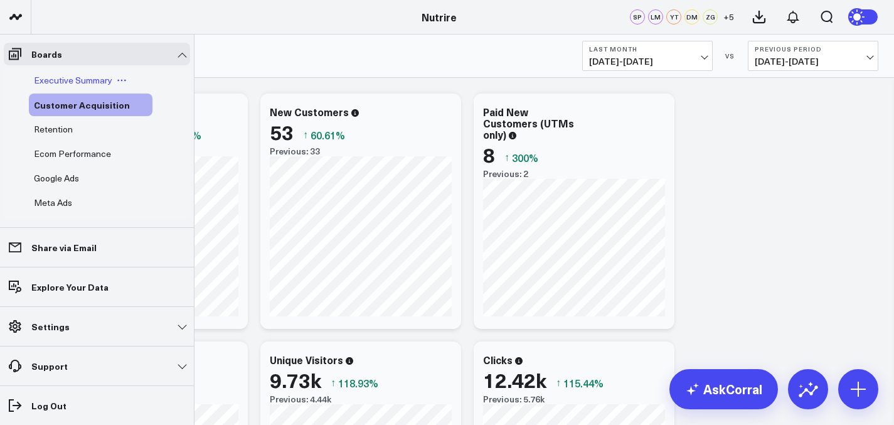
click at [74, 80] on span "Executive Summary" at bounding box center [73, 80] width 78 height 12
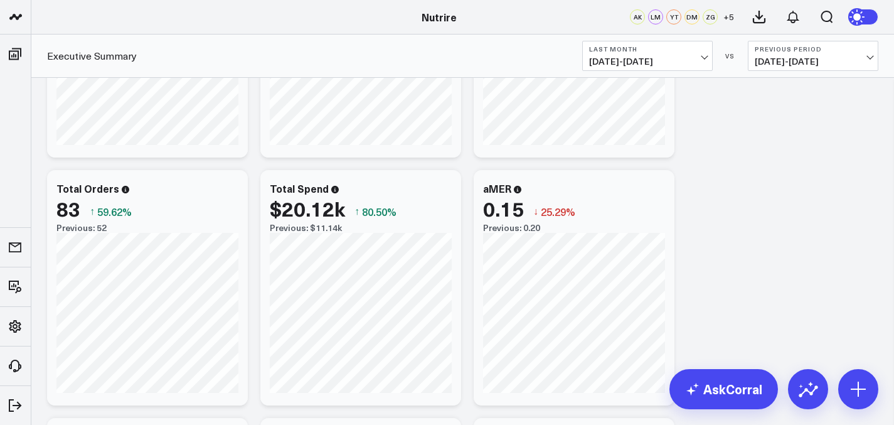
scroll to position [175, 0]
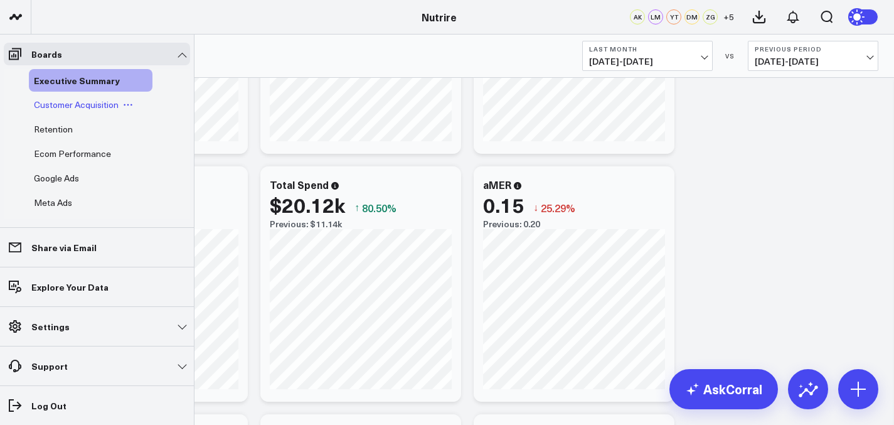
click at [61, 95] on div "Customer Acquisition" at bounding box center [91, 104] width 124 height 23
click at [61, 100] on span "Customer Acquisition" at bounding box center [76, 104] width 85 height 12
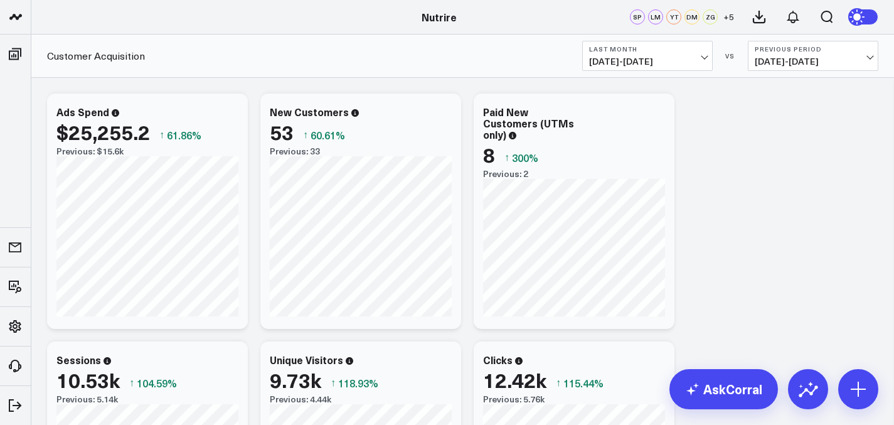
scroll to position [4, 0]
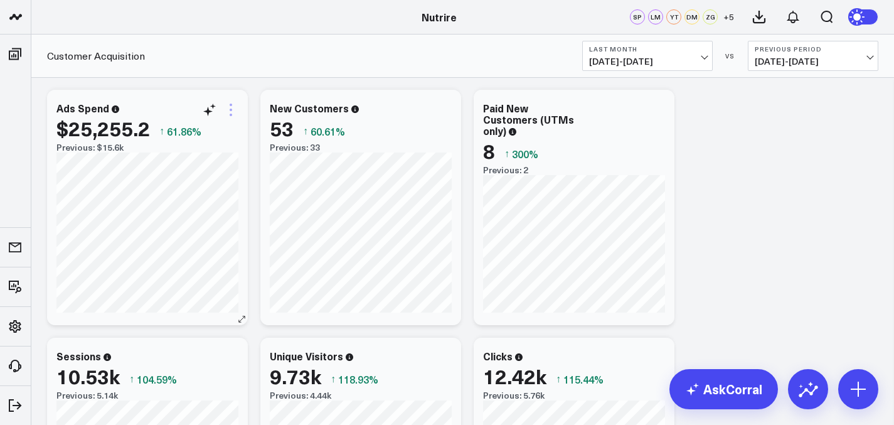
click at [231, 110] on icon at bounding box center [231, 110] width 3 height 3
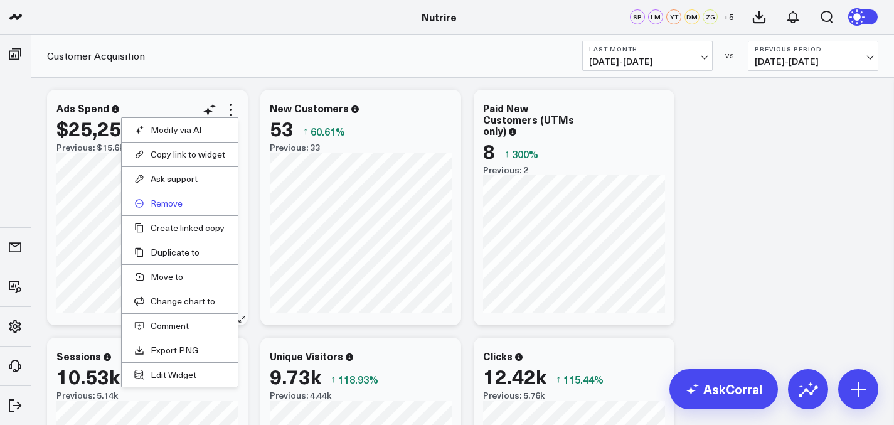
click at [173, 203] on button "Remove" at bounding box center [179, 203] width 91 height 11
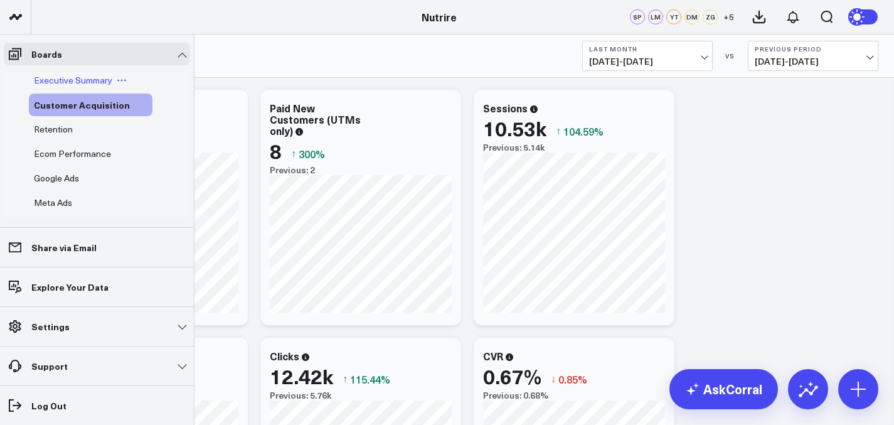
click at [51, 79] on span "Executive Summary" at bounding box center [73, 80] width 78 height 12
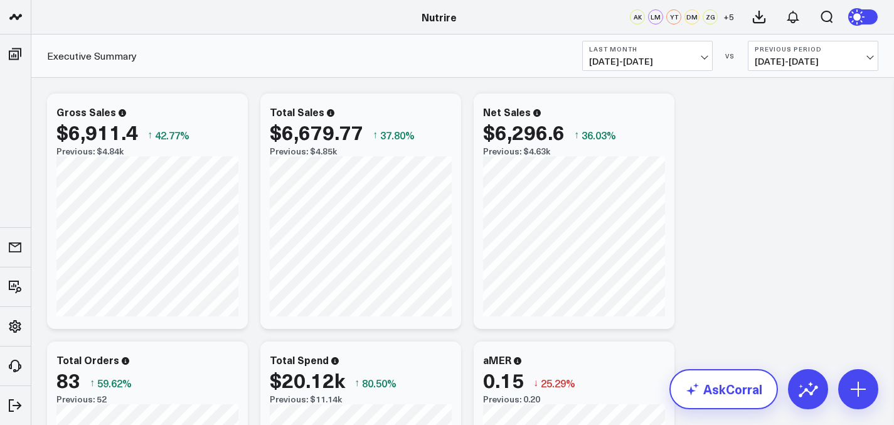
click at [747, 381] on link "AskCorral" at bounding box center [723, 389] width 109 height 40
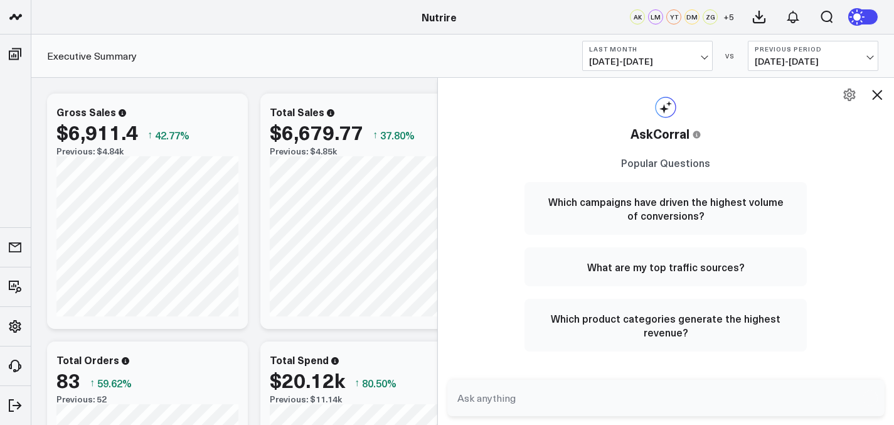
click at [629, 390] on textarea at bounding box center [655, 397] width 403 height 23
type textarea "What is my CTR"
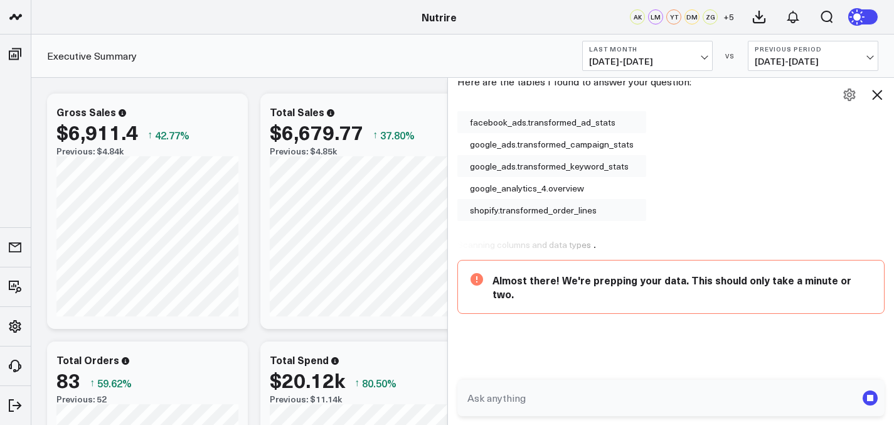
scroll to position [66, 0]
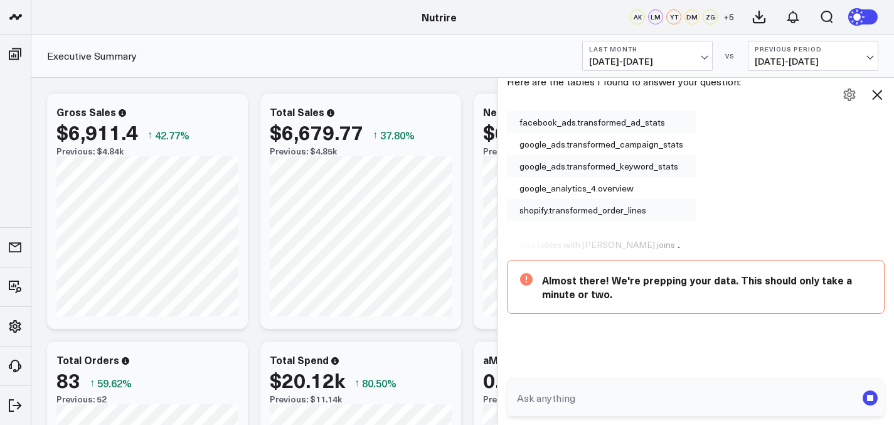
drag, startPoint x: 438, startPoint y: 238, endPoint x: 498, endPoint y: 240, distance: 59.6
click at [498, 240] on div at bounding box center [497, 251] width 6 height 348
drag, startPoint x: 505, startPoint y: 241, endPoint x: 581, endPoint y: 242, distance: 75.9
click at [581, 242] on div "AskCorral This feature is experimental, yet powerful. Always check your answers…" at bounding box center [695, 178] width 397 height 272
click at [551, 236] on div "Here are the tables I found to answer your question: facebook_ads.transformed_a…" at bounding box center [696, 192] width 378 height 243
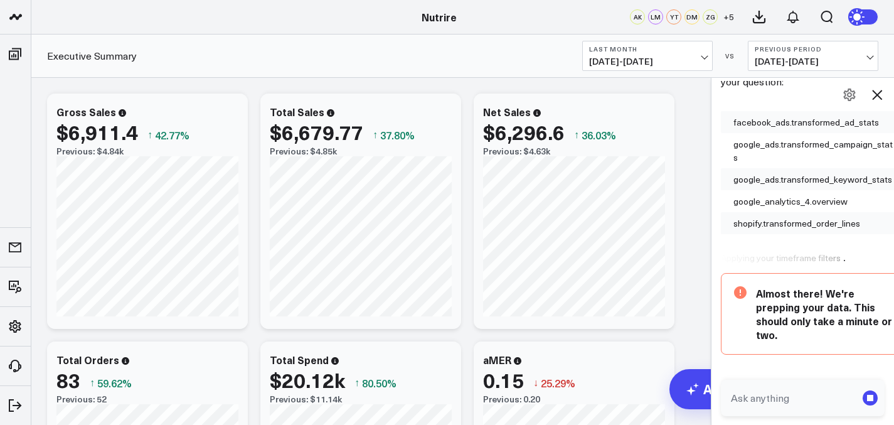
scroll to position [95, 0]
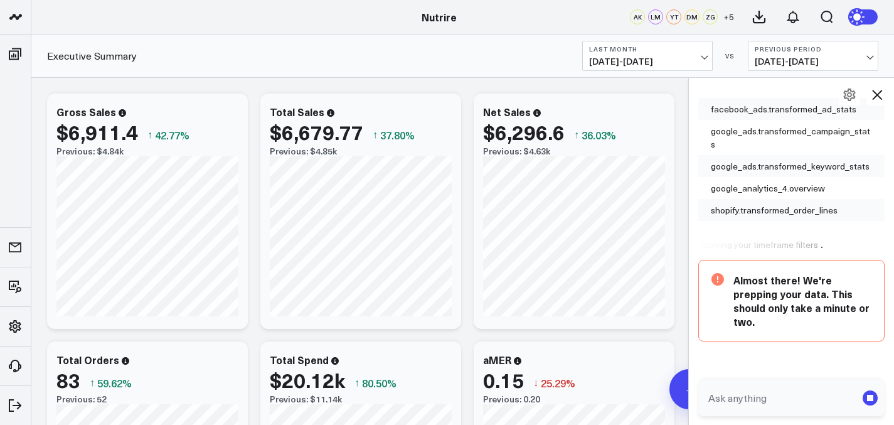
drag, startPoint x: 502, startPoint y: 233, endPoint x: 689, endPoint y: 234, distance: 186.3
click at [691, 234] on div at bounding box center [688, 251] width 6 height 348
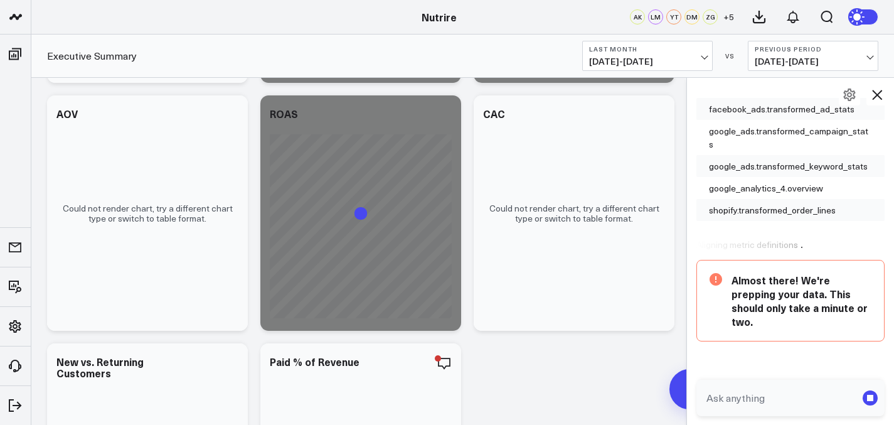
scroll to position [1083, 0]
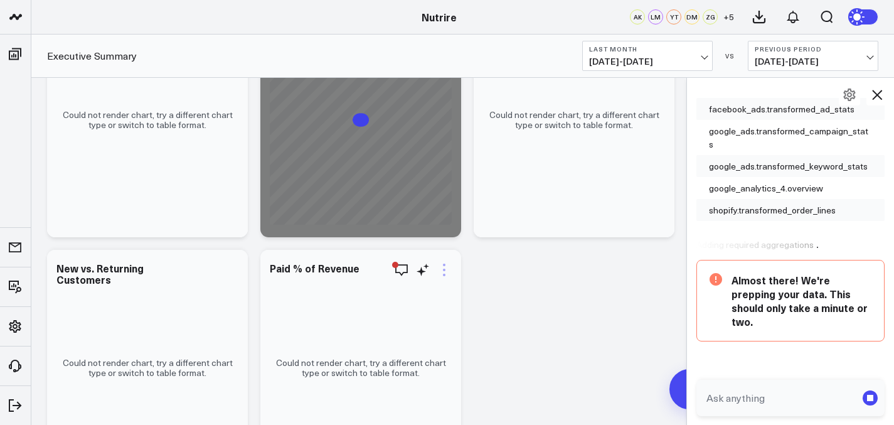
click at [447, 268] on icon at bounding box center [444, 269] width 15 height 15
click at [489, 287] on div "Modify via AI Copy link to widget Ask support Remove Create linked copy Executi…" at bounding box center [463, 384] width 844 height 2761
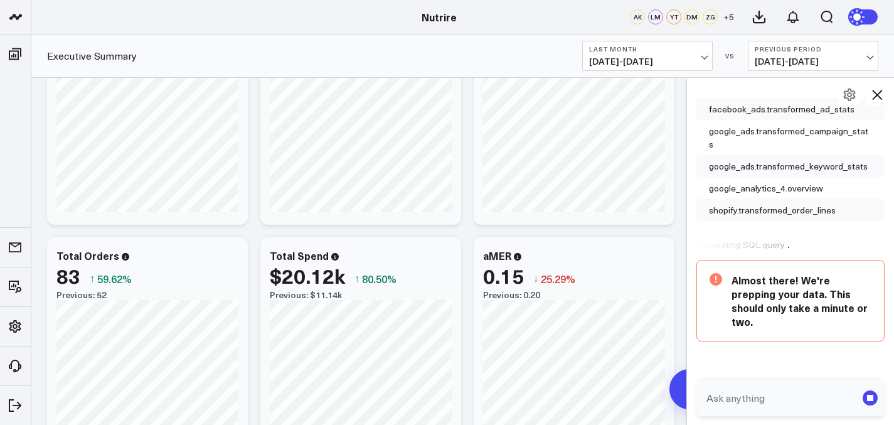
scroll to position [0, 0]
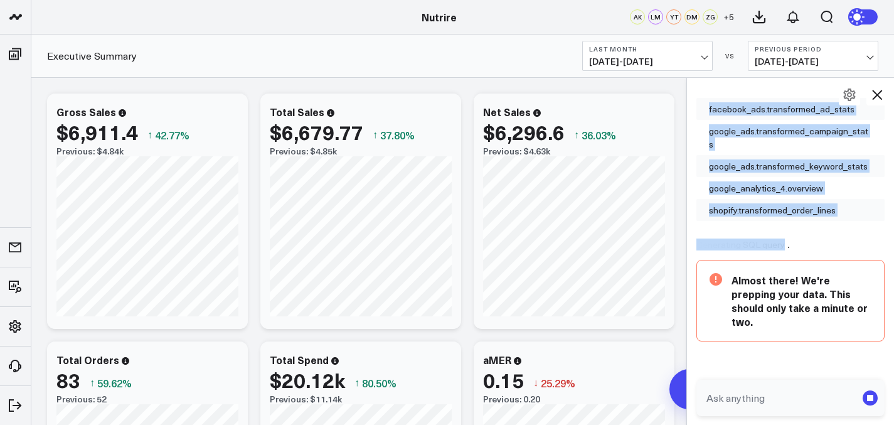
click at [694, 228] on div "AskCorral This feature is experimental, yet powerful. Always check your answers…" at bounding box center [791, 177] width 208 height 327
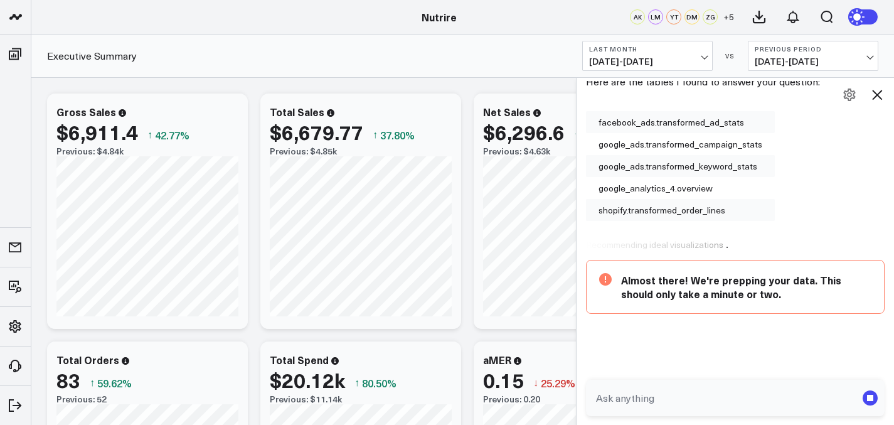
drag, startPoint x: 692, startPoint y: 95, endPoint x: 659, endPoint y: 110, distance: 35.7
click at [579, 110] on div at bounding box center [576, 251] width 6 height 348
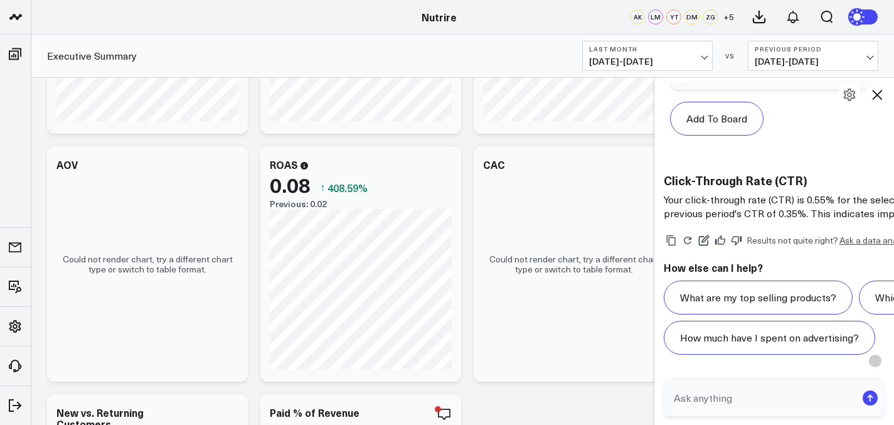
scroll to position [1371, 0]
click at [878, 95] on icon at bounding box center [877, 95] width 10 height 10
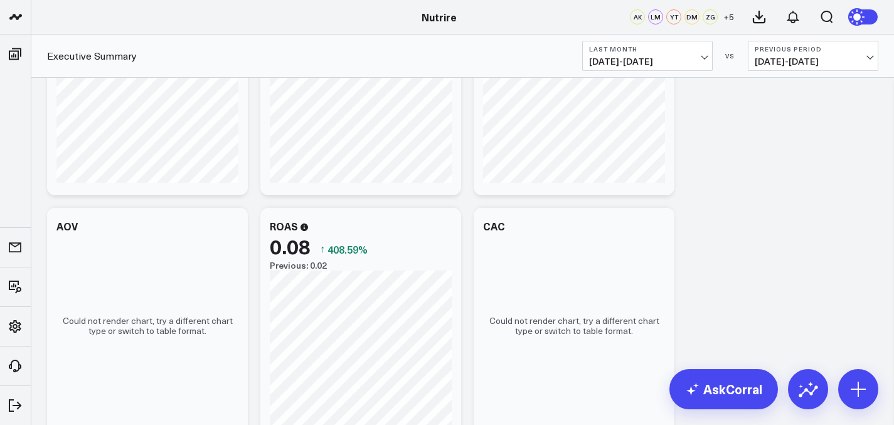
scroll to position [878, 0]
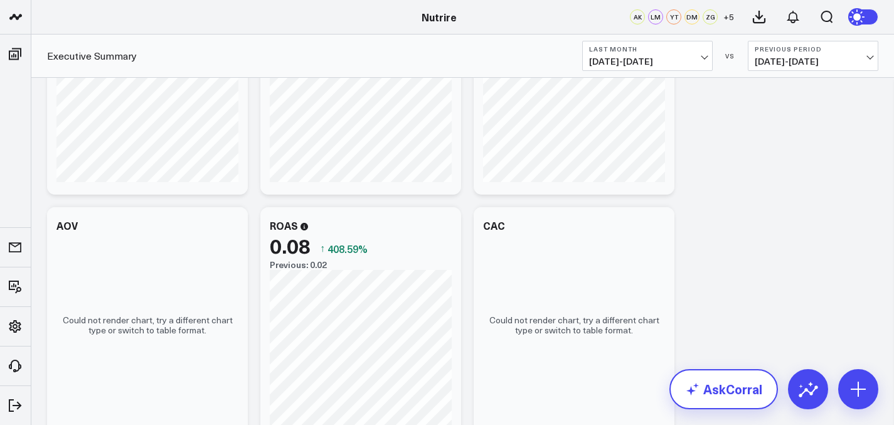
click at [714, 386] on link "AskCorral" at bounding box center [723, 389] width 109 height 40
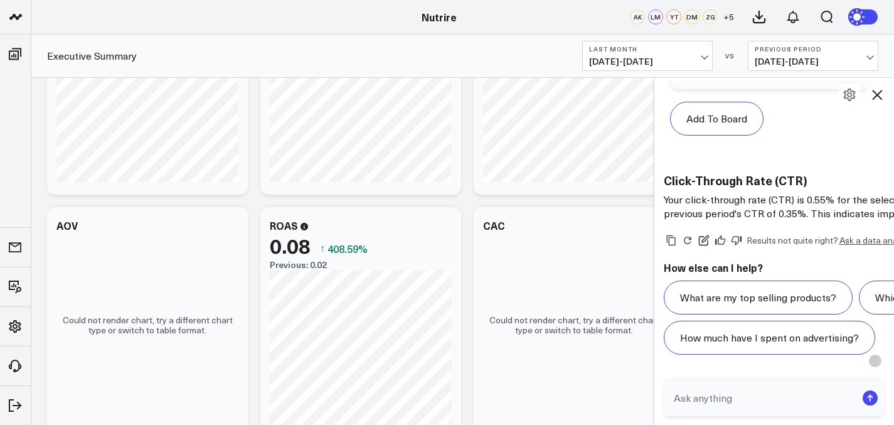
click at [720, 392] on textarea at bounding box center [764, 397] width 186 height 23
type textarea "whats my blended ctr"
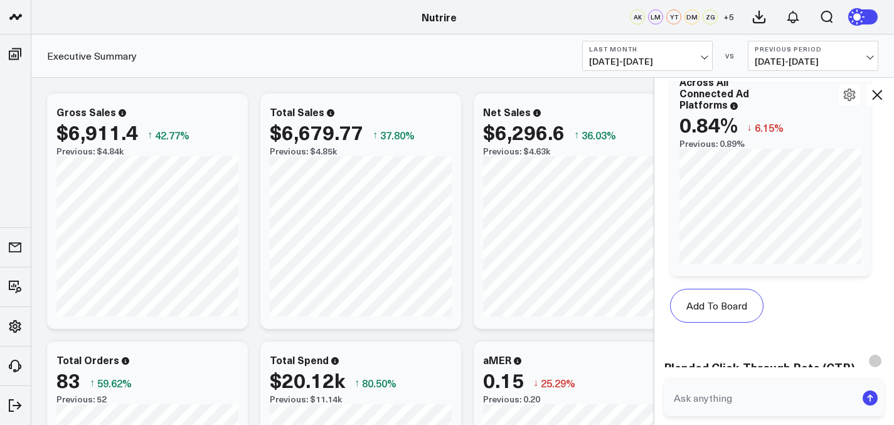
scroll to position [2530, 0]
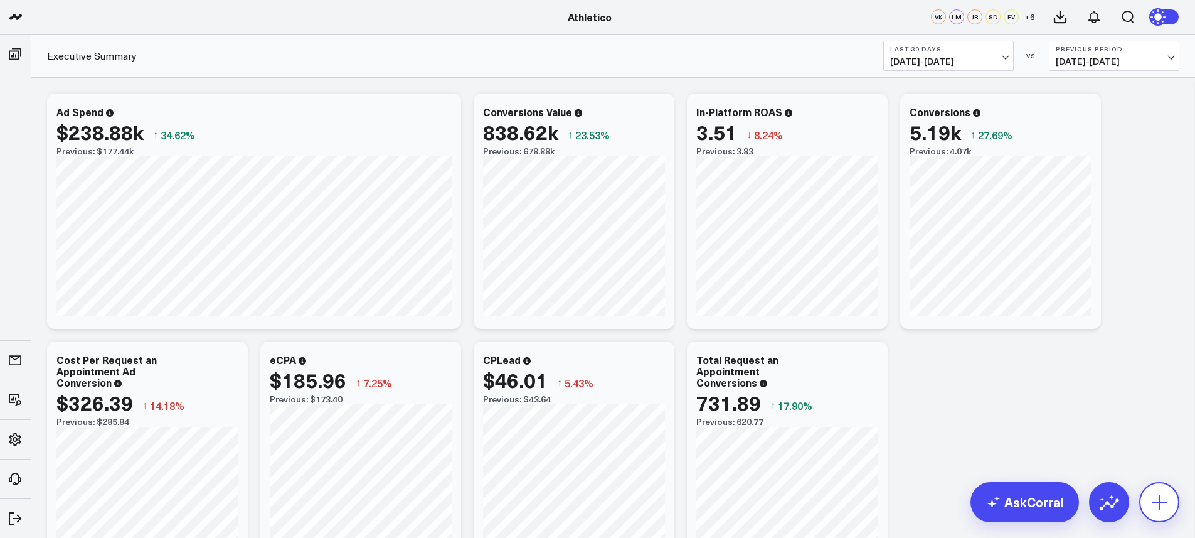
click at [1162, 507] on icon at bounding box center [1159, 502] width 20 height 20
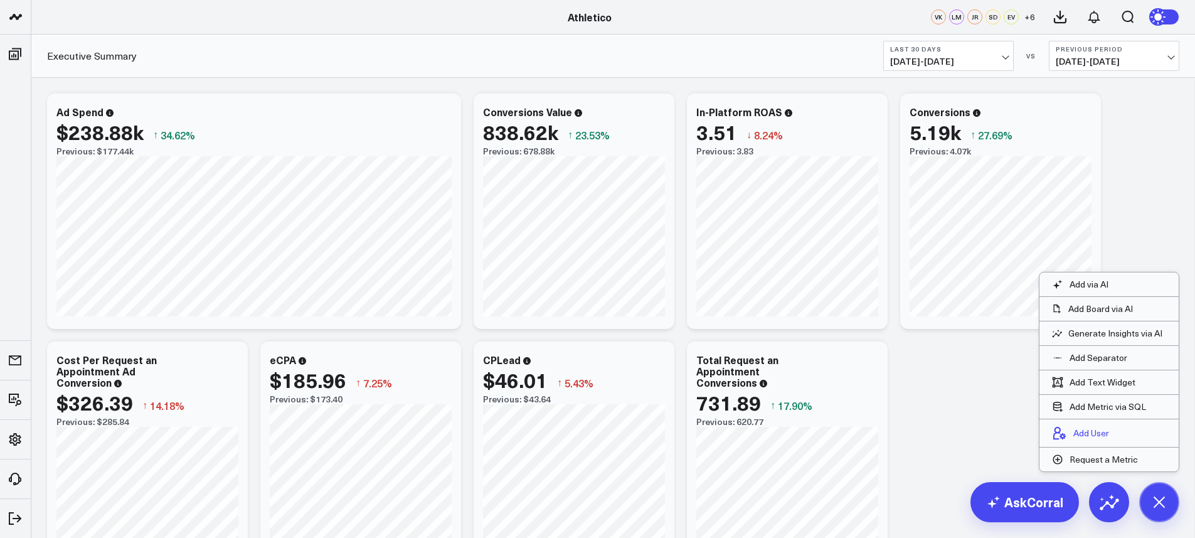
click at [1085, 430] on p "Add User" at bounding box center [1091, 432] width 36 height 11
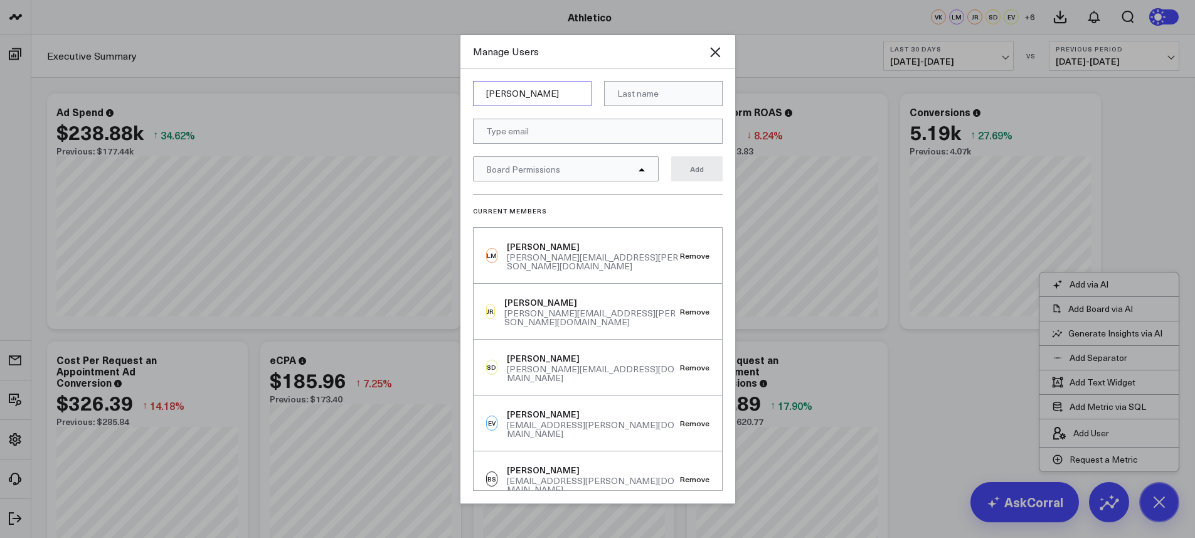
type input "[PERSON_NAME]"
type input "N"
click at [516, 131] on input "email" at bounding box center [598, 131] width 250 height 25
paste input "[EMAIL_ADDRESS][DOMAIN_NAME]"
type input "[EMAIL_ADDRESS][DOMAIN_NAME]"
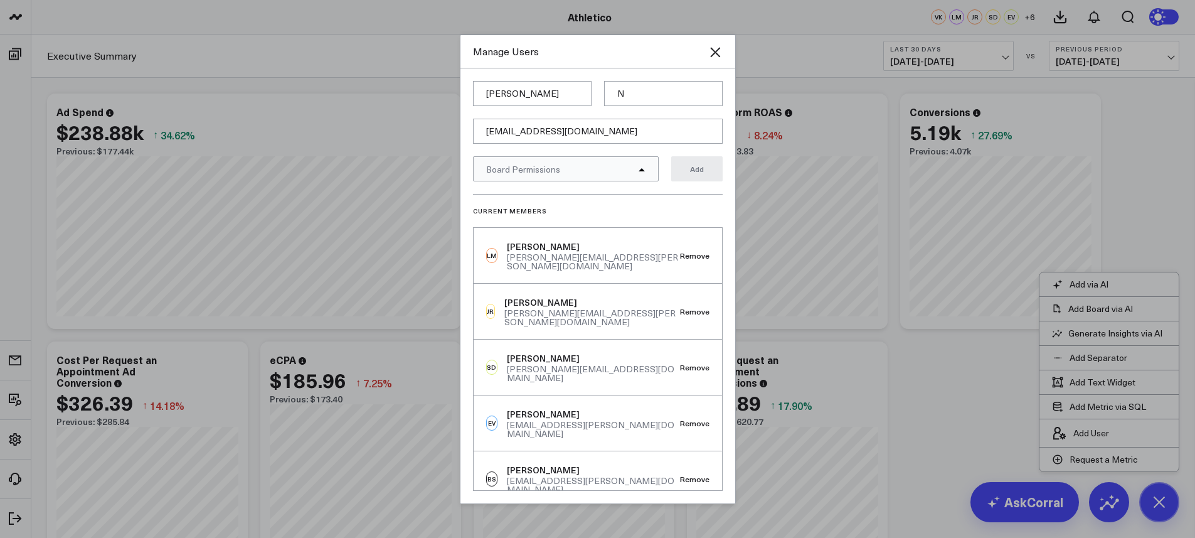
click at [551, 169] on span "Board Permissions" at bounding box center [523, 169] width 74 height 12
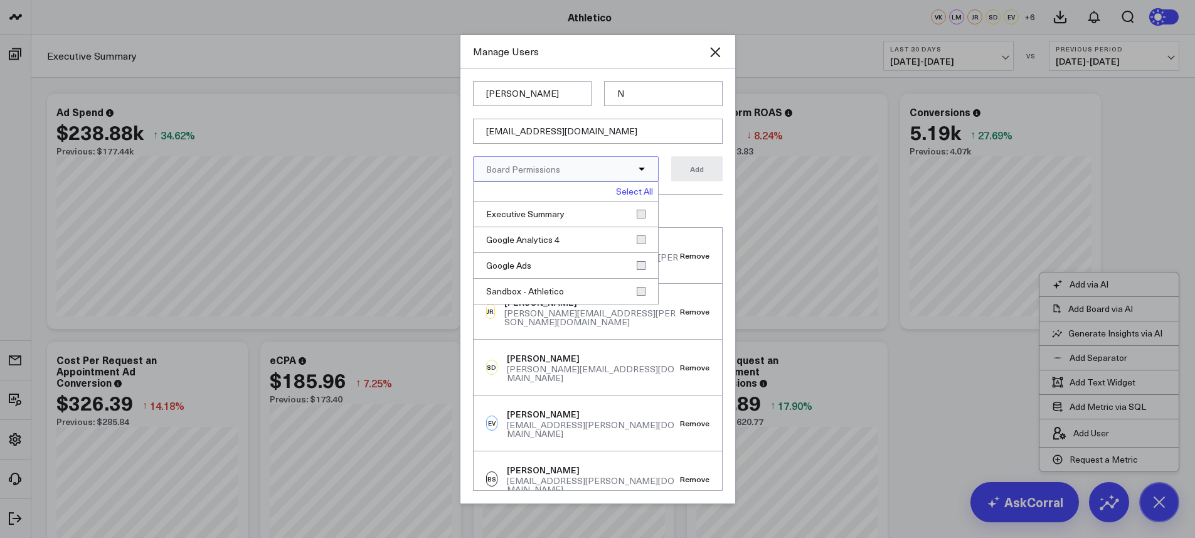
click at [647, 196] on link "Select All" at bounding box center [634, 191] width 37 height 9
click at [716, 168] on button "Add" at bounding box center [696, 168] width 51 height 25
